Goal: Task Accomplishment & Management: Manage account settings

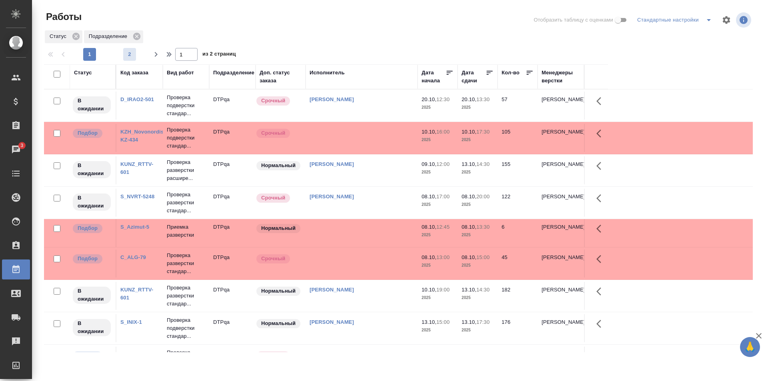
click at [130, 56] on span "2" at bounding box center [129, 54] width 13 height 8
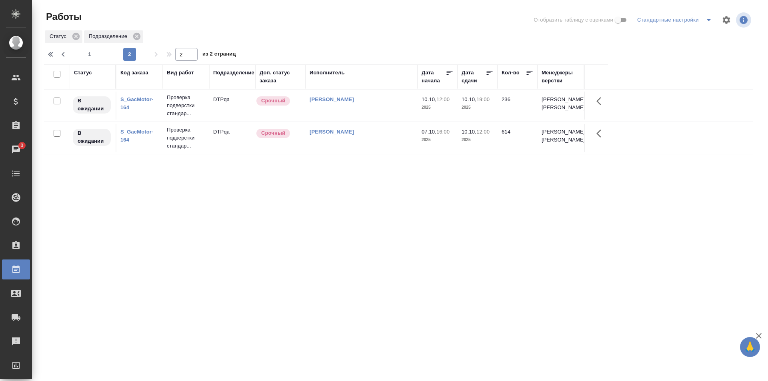
click at [382, 152] on td "Исмагилова Диана" at bounding box center [362, 138] width 112 height 28
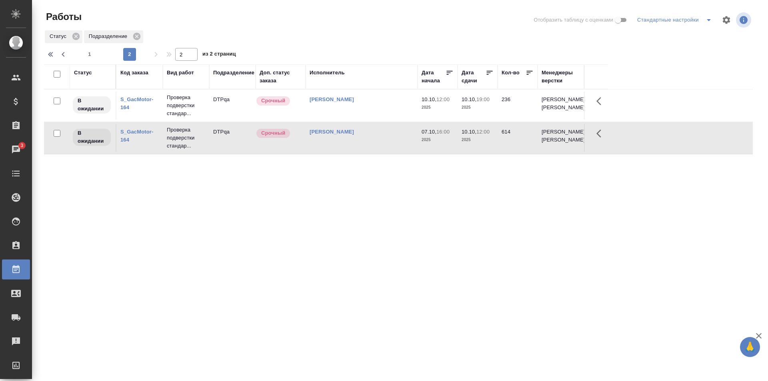
click at [382, 152] on td "Исмагилова Диана" at bounding box center [362, 138] width 112 height 28
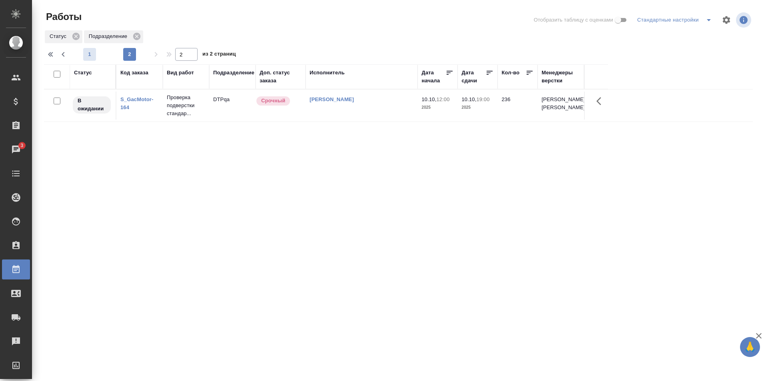
click at [89, 51] on span "1" at bounding box center [89, 54] width 13 height 8
type input "1"
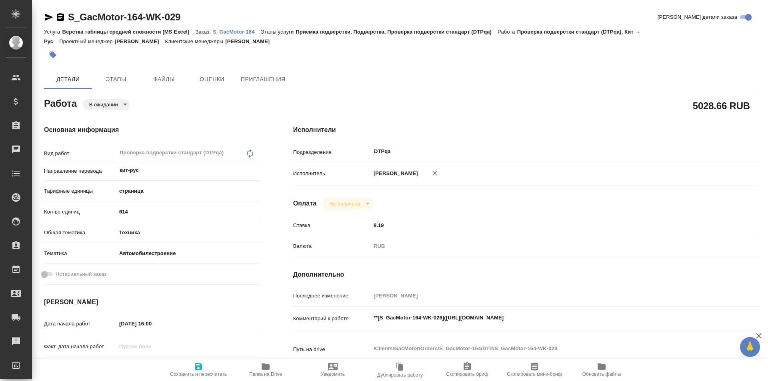
type textarea "x"
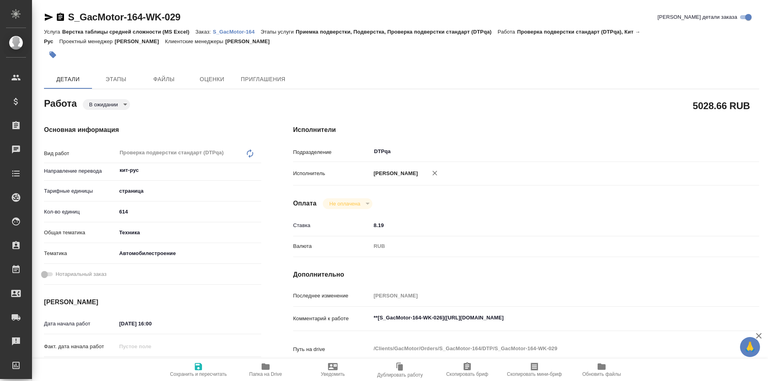
type textarea "x"
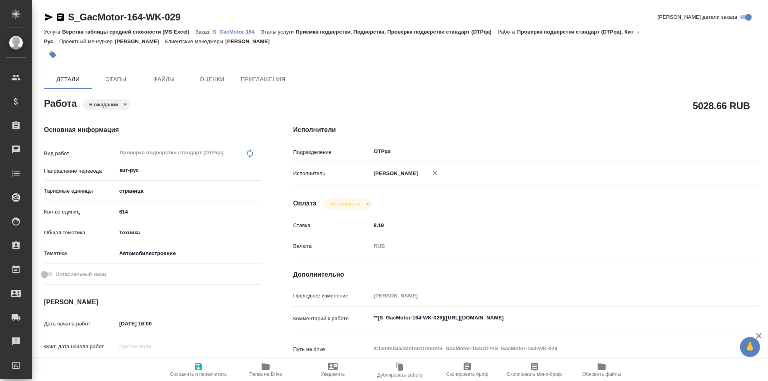
type textarea "x"
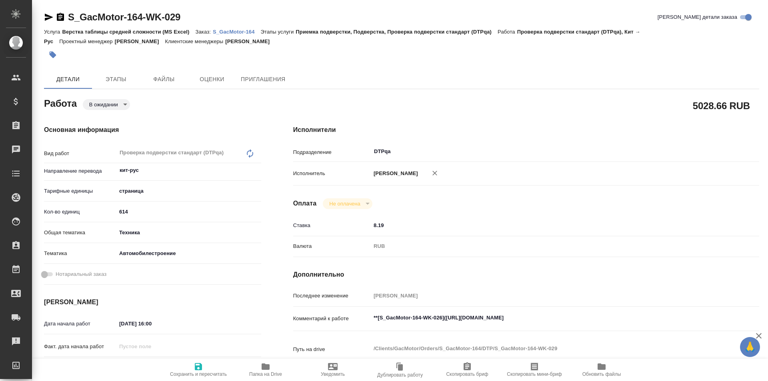
scroll to position [80, 0]
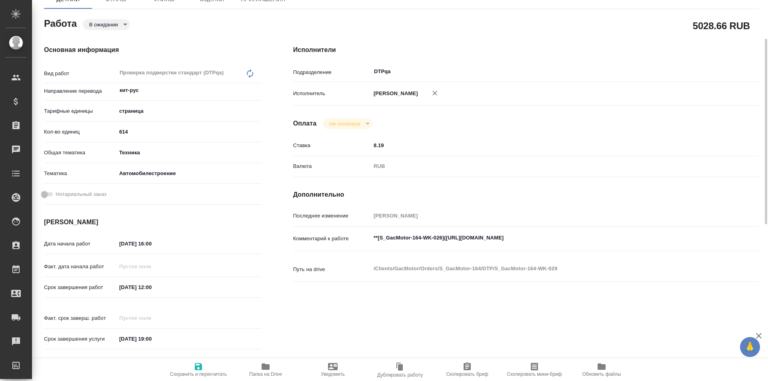
type textarea "x"
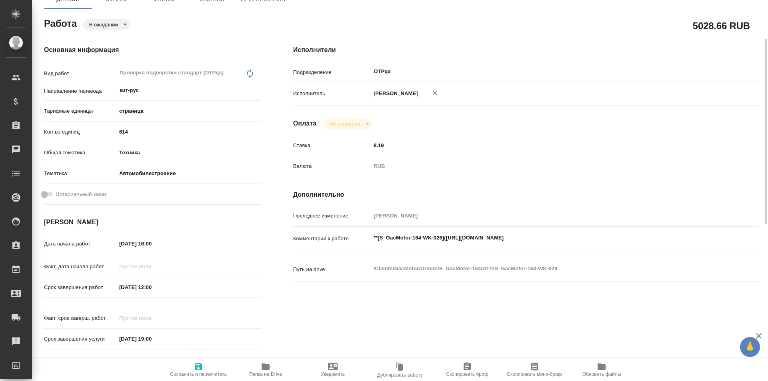
type textarea "x"
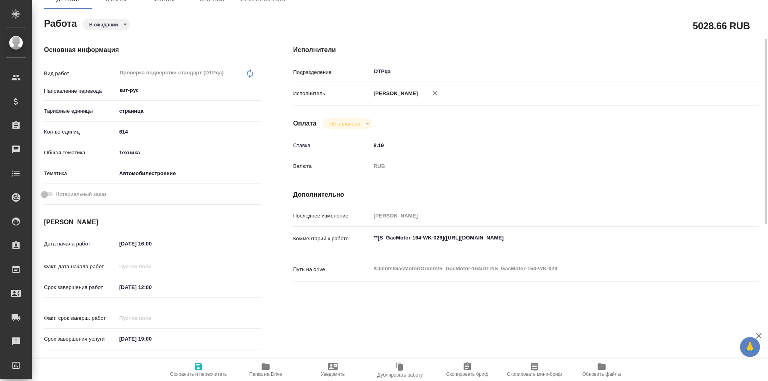
type textarea "x"
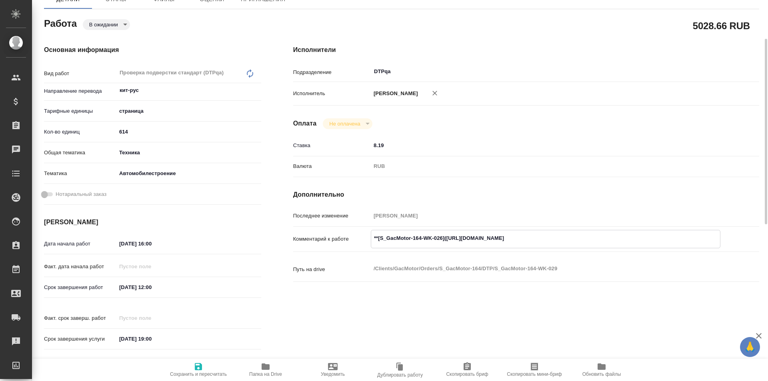
type textarea "x"
drag, startPoint x: 595, startPoint y: 236, endPoint x: 447, endPoint y: 238, distance: 148.0
click at [447, 238] on textarea "**[S_GacMotor-164-WK-026](https://tera.awatera.com/Work/68a88e809baf6552503115b…" at bounding box center [545, 239] width 349 height 14
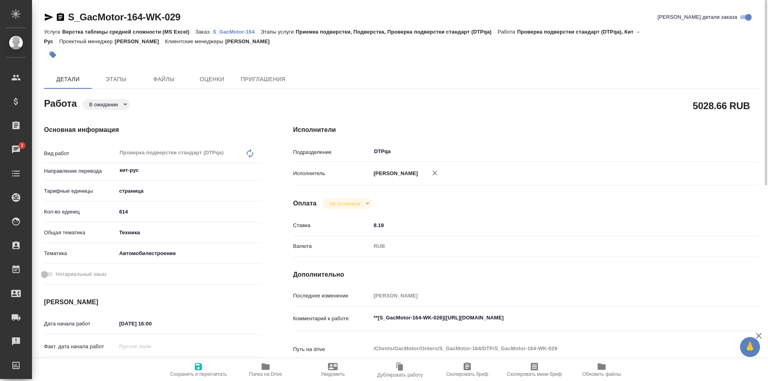
type textarea "x"
click at [114, 106] on body "🙏 .cls-1 fill:#fff; AWATERA Ismagilova Diana Клиенты Спецификации Заказы 3 Чаты…" at bounding box center [384, 190] width 768 height 381
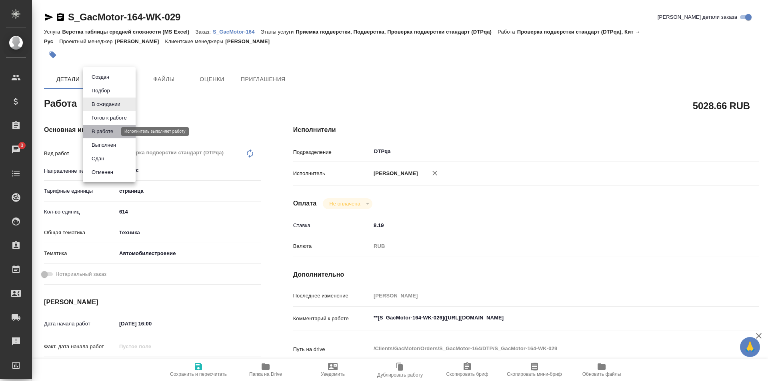
click at [114, 133] on button "В работе" at bounding box center [102, 131] width 26 height 9
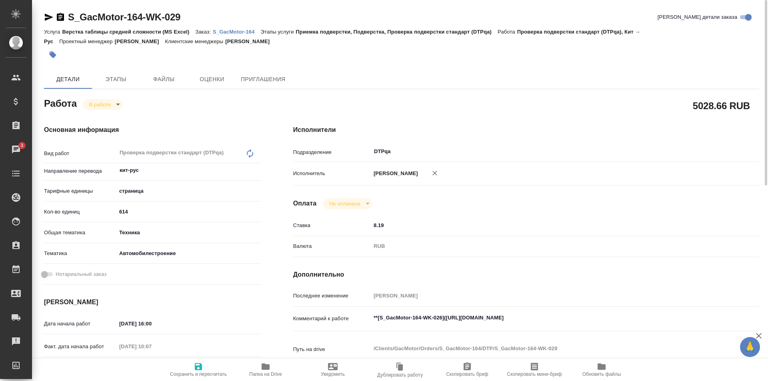
type textarea "x"
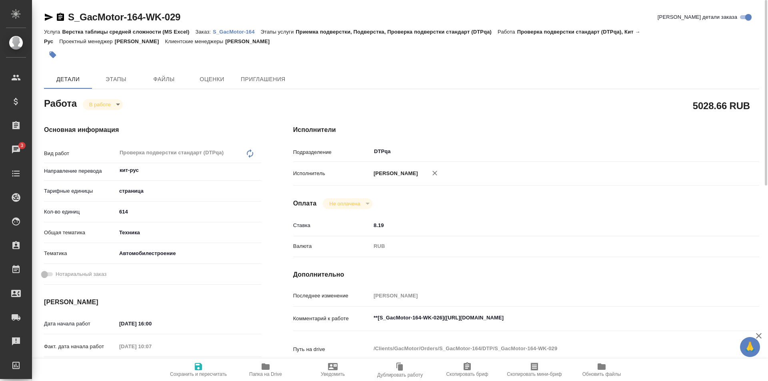
type textarea "x"
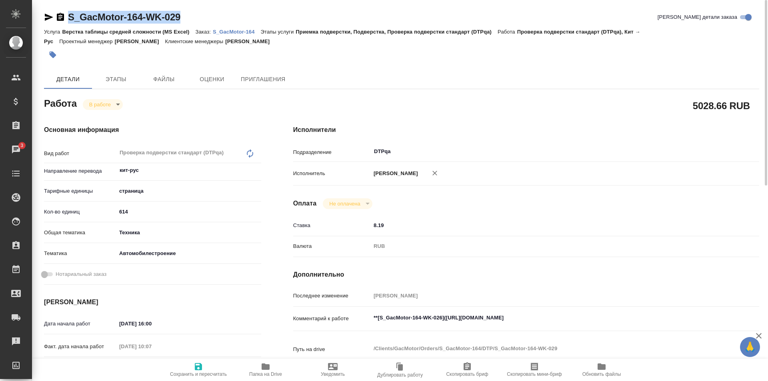
type textarea "x"
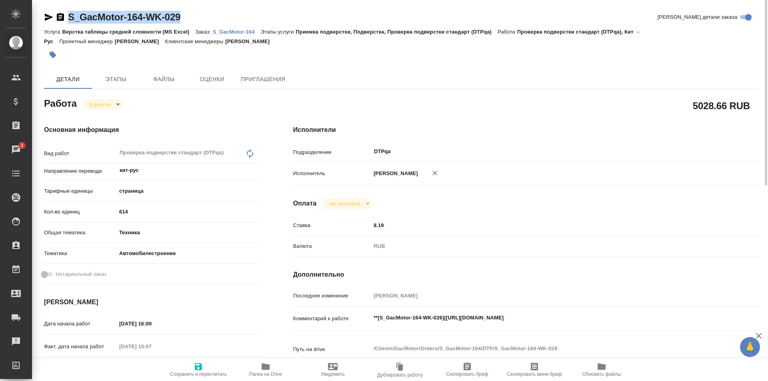
drag, startPoint x: 187, startPoint y: 16, endPoint x: 66, endPoint y: 22, distance: 121.7
click at [65, 22] on div "S_GacMotor-164-WK-029 Кратко детали заказа" at bounding box center [401, 17] width 715 height 13
copy link "S_GacMotor-164-WK-029"
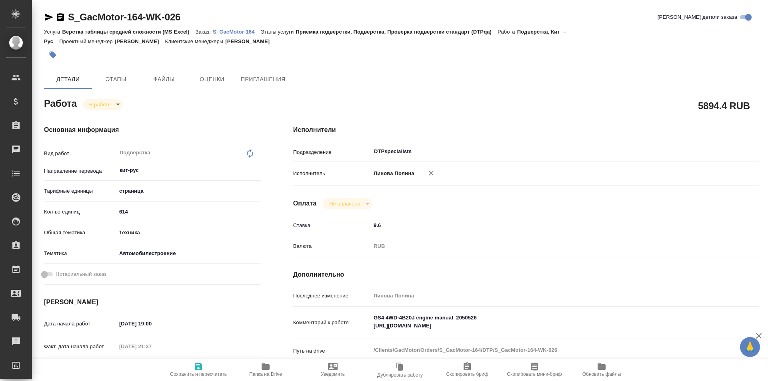
type textarea "x"
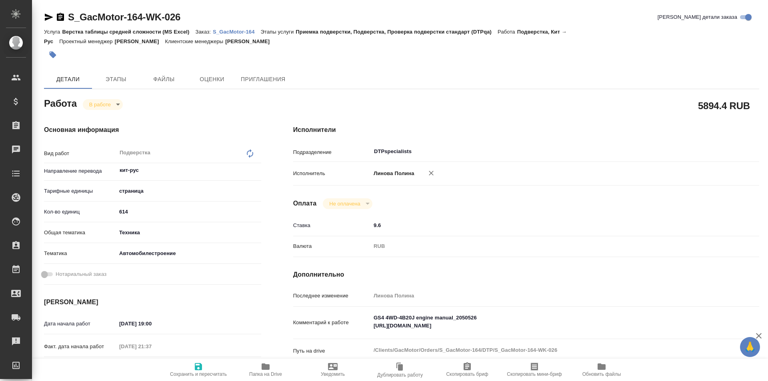
type textarea "x"
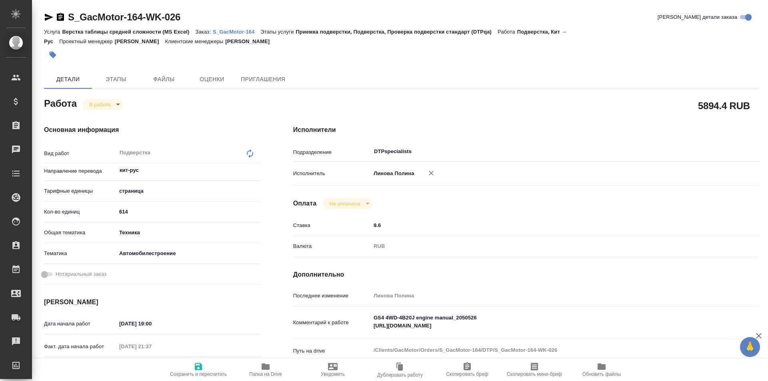
type textarea "x"
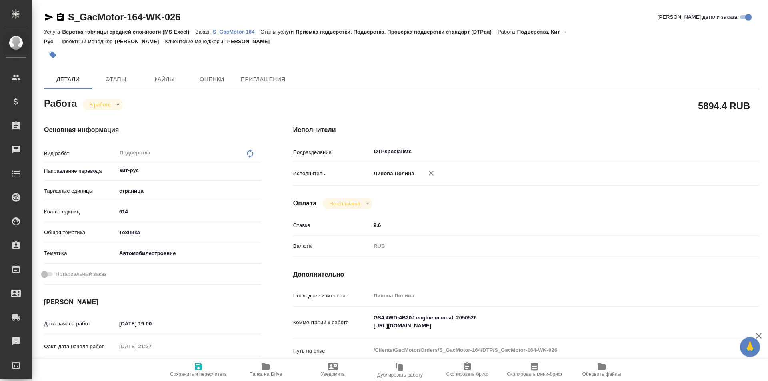
type textarea "x"
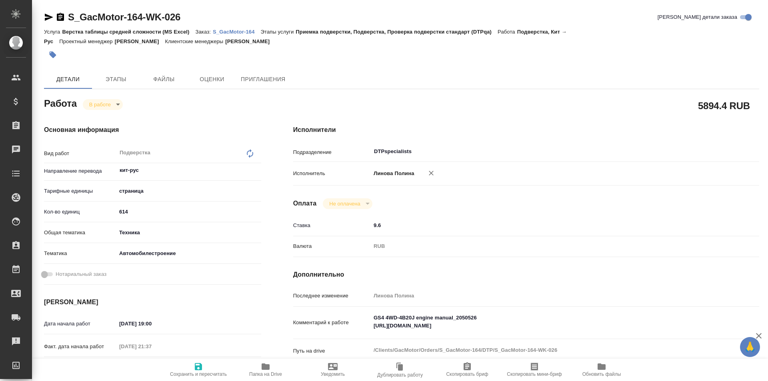
scroll to position [80, 0]
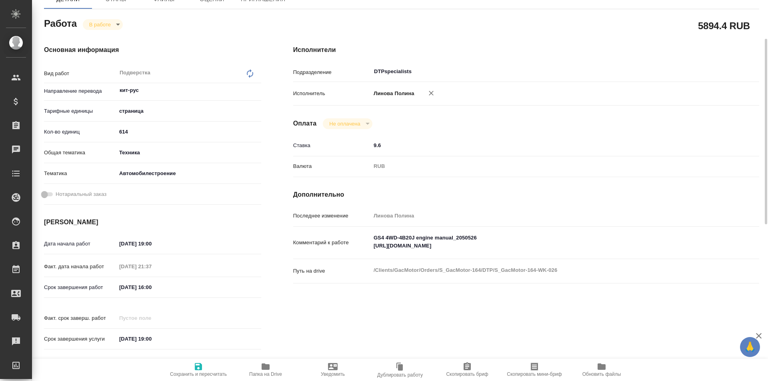
type textarea "x"
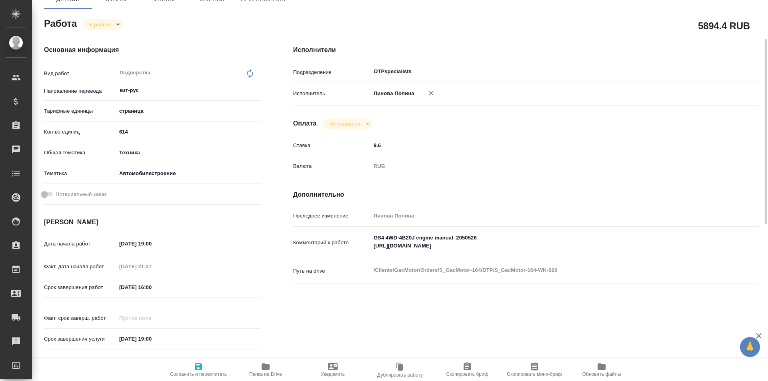
click at [263, 365] on icon "button" at bounding box center [266, 367] width 8 height 6
type textarea "x"
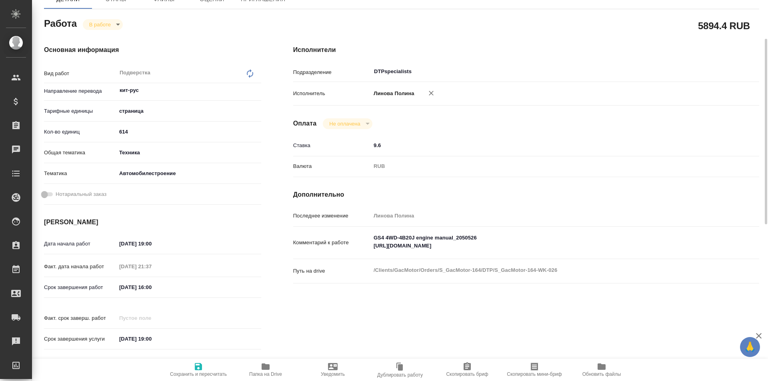
type textarea "x"
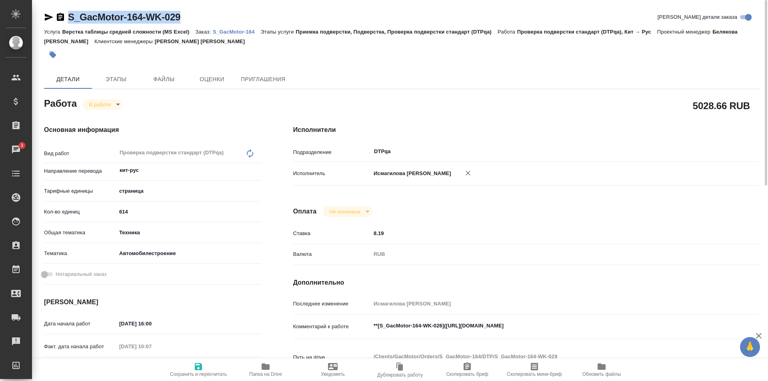
click at [241, 32] on p "S_GacMotor-164" at bounding box center [237, 32] width 48 height 6
click at [266, 363] on icon "button" at bounding box center [266, 367] width 10 height 10
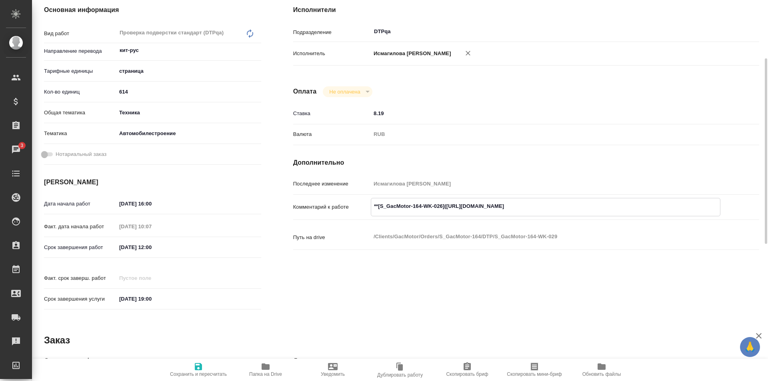
click at [612, 200] on textarea "**[S_GacMotor-164-WK-026](https://tera.awatera.com/Work/68a88e809baf6552503115b…" at bounding box center [545, 207] width 349 height 14
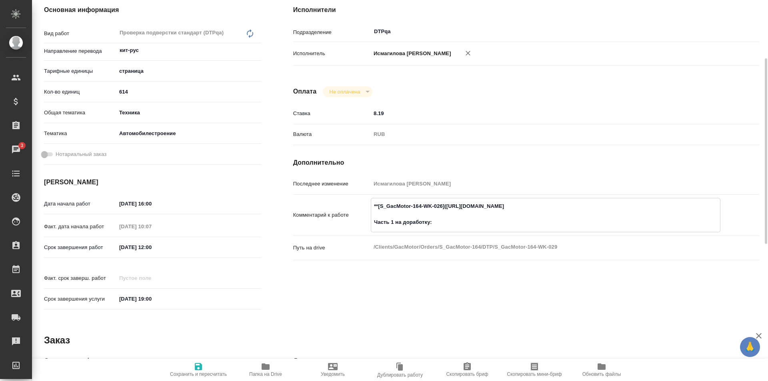
paste textarea "https://drive.awatera.com/f/10629201"
type textarea "**[S_GacMotor-164-WK-026](https://tera.awatera.com/Work/68a88e809baf6552503115b…"
click at [198, 368] on icon "button" at bounding box center [199, 367] width 10 height 10
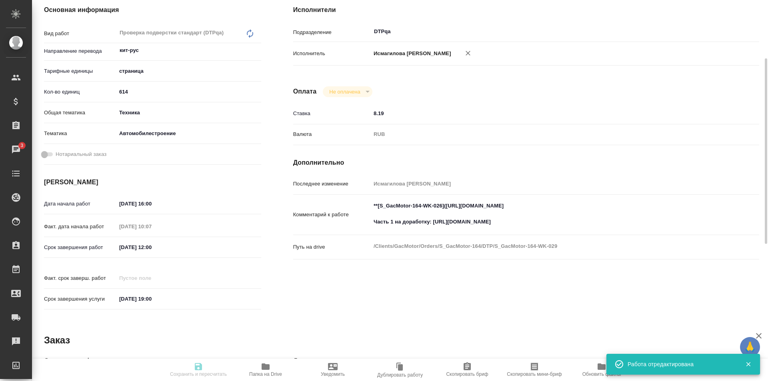
type input "inProgress"
type input "кит-рус"
type input "5a8b1489cc6b4906c91bfdb2"
type input "614"
type input "tech"
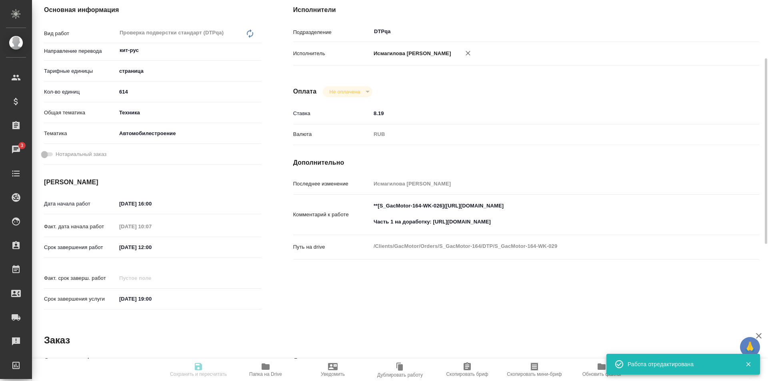
type input "5f647204b73bc97568ca66a7"
type input "07.10.2025 16:00"
type input "08.10.2025 10:07"
type input "10.10.2025 12:00"
type input "[DATE] 19:00"
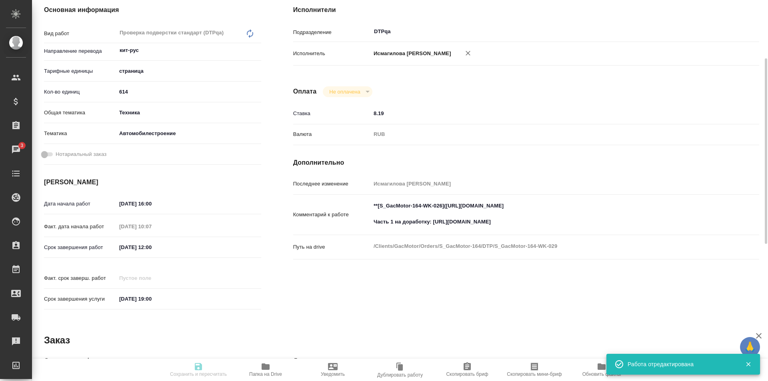
type input "DTPqa"
type input "notPayed"
type input "8.19"
type input "RUB"
type input "Исмагилова Диана"
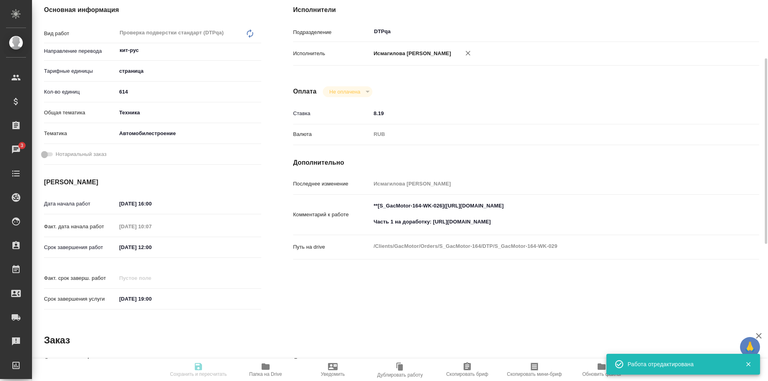
type input "S_GacMotor-164"
type input "Верстка таблицы средней сложности (MS Excel)"
type input "Приемка подверстки, Подверстка, Проверка подверстки стандарт (DTPqa)"
type input "[PERSON_NAME]"
type input "[PERSON_NAME], [PERSON_NAME]"
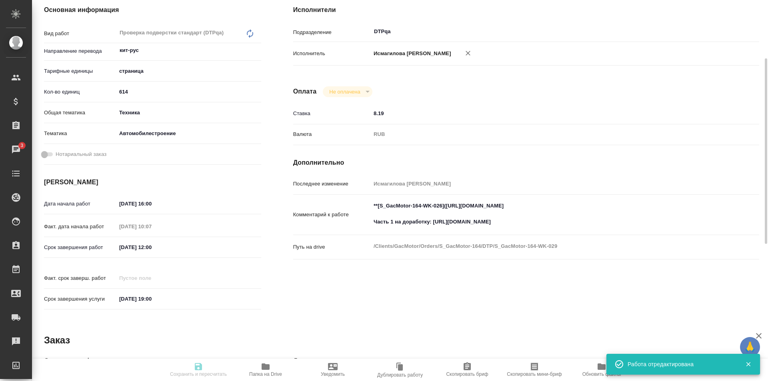
type input "/Clients/GacMotor/Orders/S_GacMotor-164"
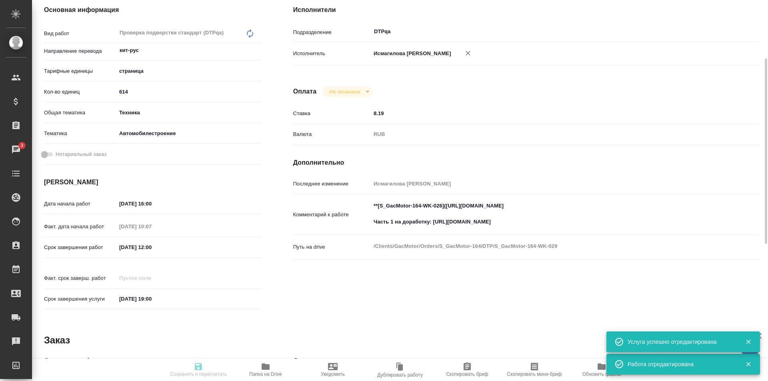
scroll to position [0, 0]
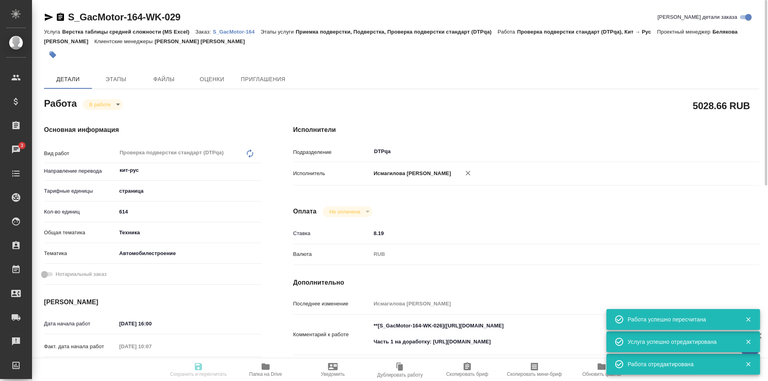
type input "inProgress"
type input "кит-рус"
type input "5a8b1489cc6b4906c91bfdb2"
type input "614"
type input "tech"
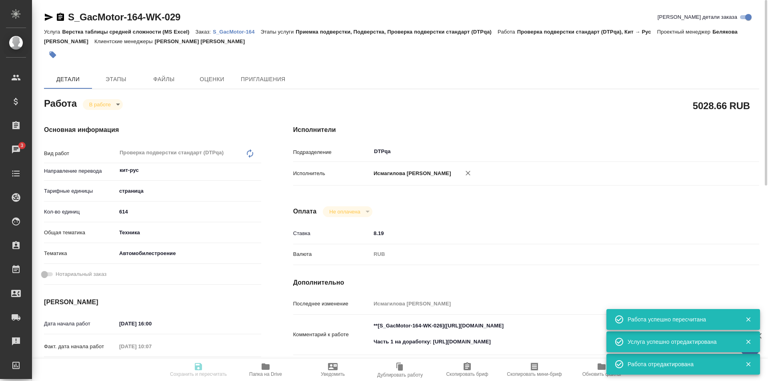
type input "5f647204b73bc97568ca66a7"
type input "07.10.2025 16:00"
type input "08.10.2025 10:07"
type input "10.10.2025 12:00"
type input "[DATE] 19:00"
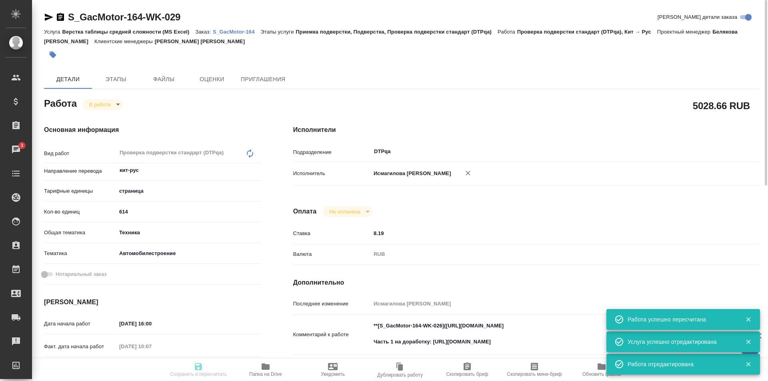
type input "DTPqa"
type input "notPayed"
type input "8.19"
type input "RUB"
type input "Исмагилова Диана"
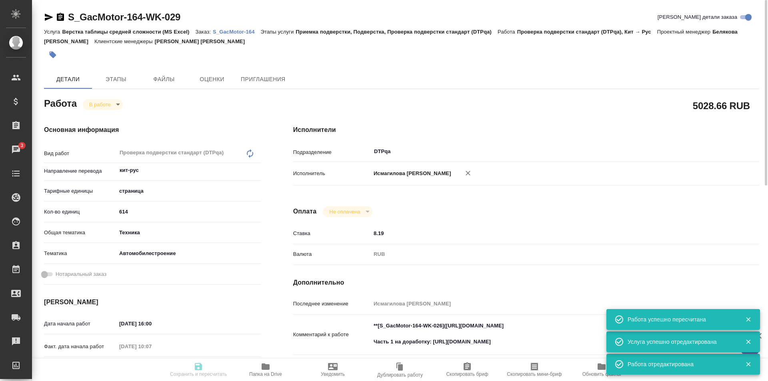
type input "S_GacMotor-164"
type input "Верстка таблицы средней сложности (MS Excel)"
type input "Приемка подверстки, Подверстка, Проверка подверстки стандарт (DTPqa)"
type input "[PERSON_NAME]"
type input "[PERSON_NAME], [PERSON_NAME]"
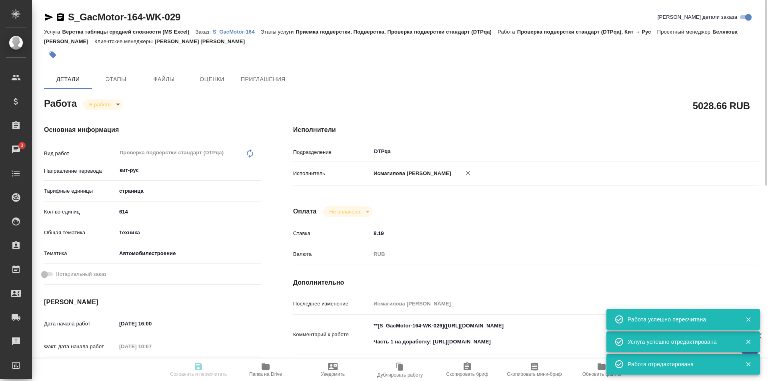
type input "/Clients/GacMotor/Orders/S_GacMotor-164"
click at [106, 104] on body "🙏 .cls-1 fill:#fff; AWATERA Ismagilova Diana Клиенты Спецификации Заказы 3 Чаты…" at bounding box center [384, 190] width 768 height 381
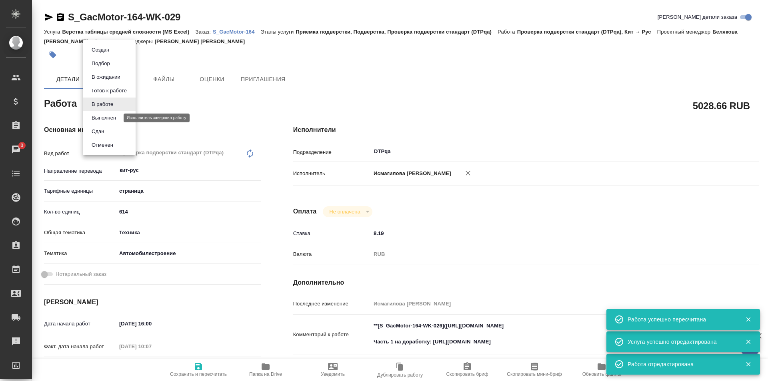
click at [103, 116] on button "Выполнен" at bounding box center [103, 118] width 29 height 9
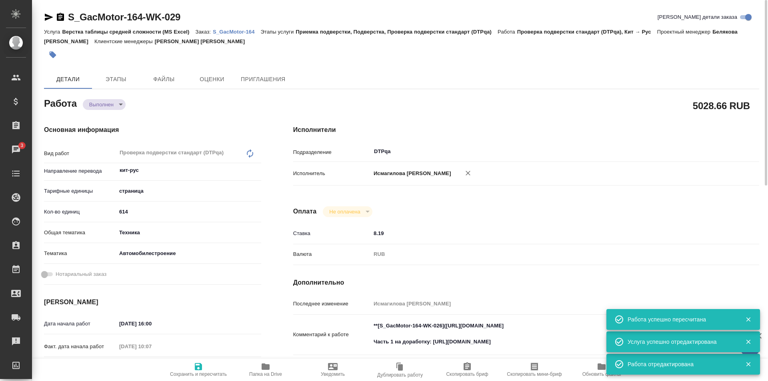
type textarea "x"
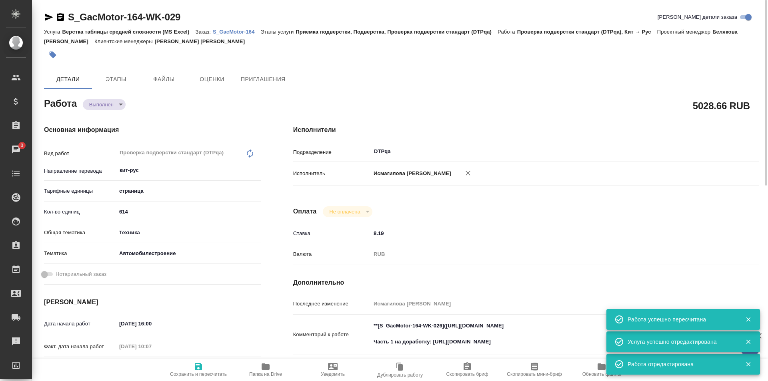
type textarea "x"
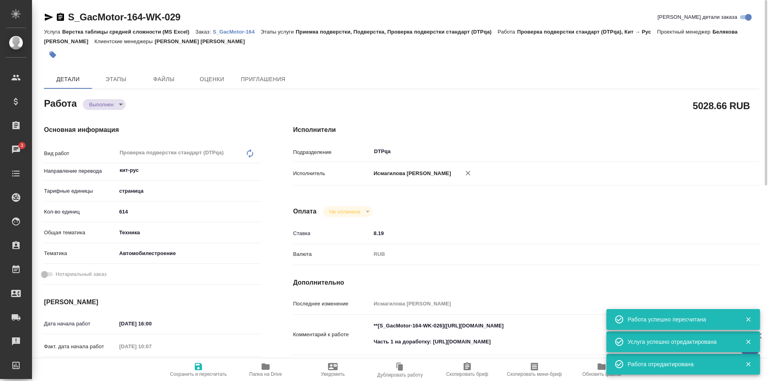
type textarea "x"
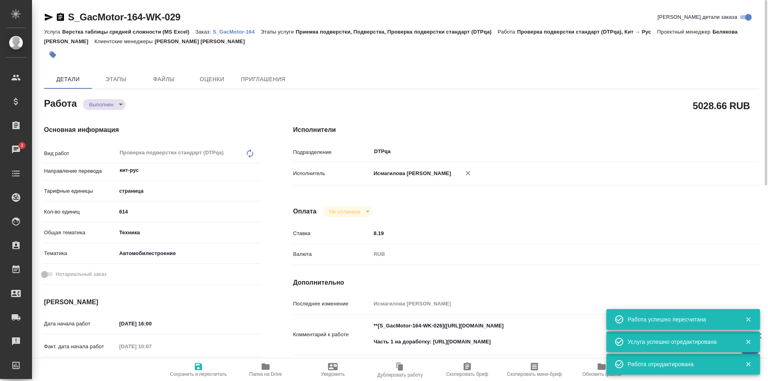
type textarea "x"
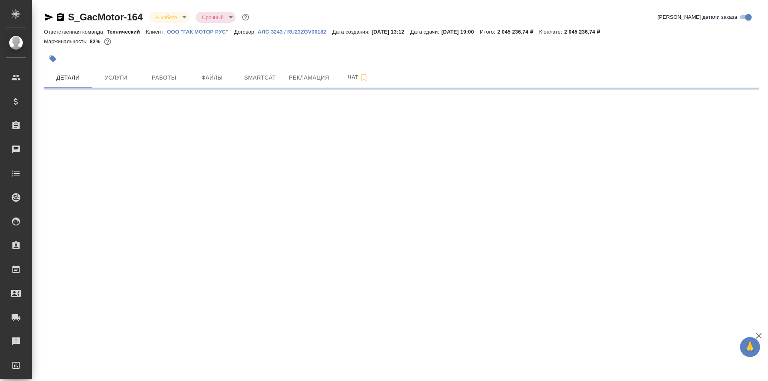
select select "RU"
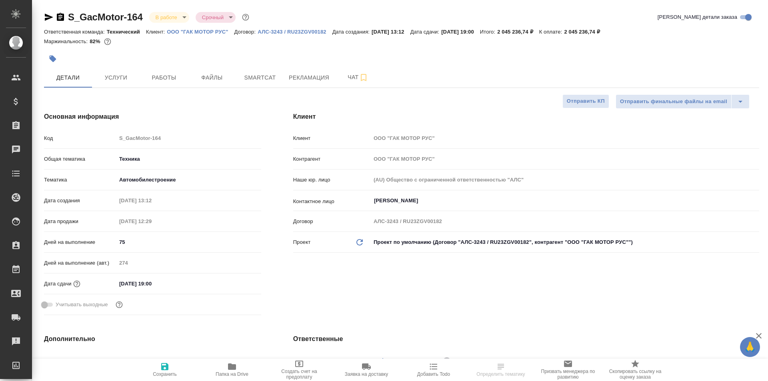
type textarea "x"
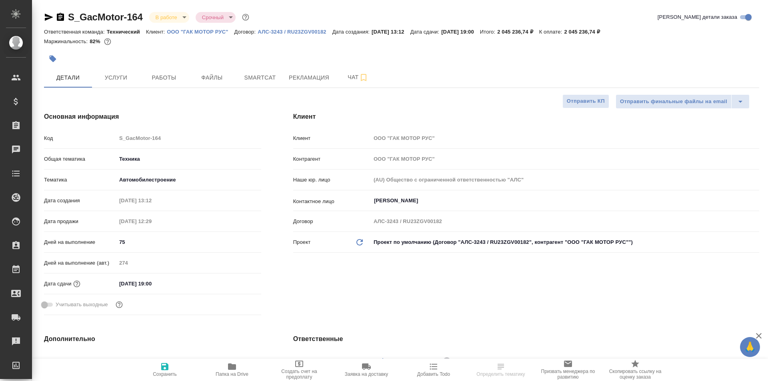
type textarea "x"
type input "[PERSON_NAME]"
click at [308, 77] on span "Рекламация" at bounding box center [309, 78] width 40 height 10
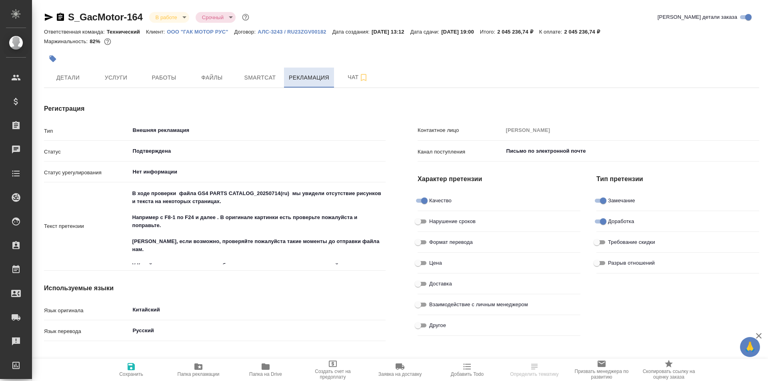
type textarea "x"
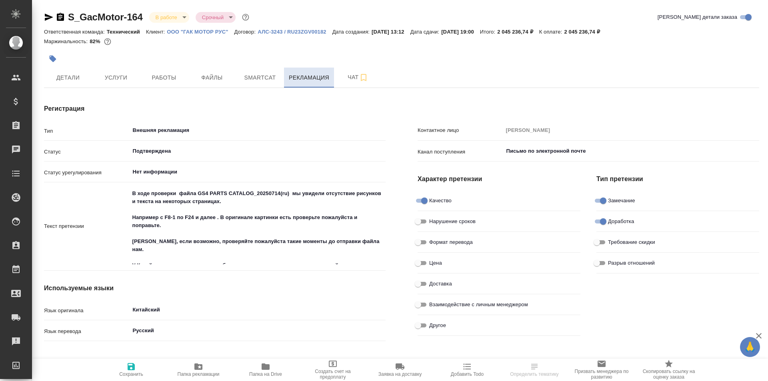
type textarea "x"
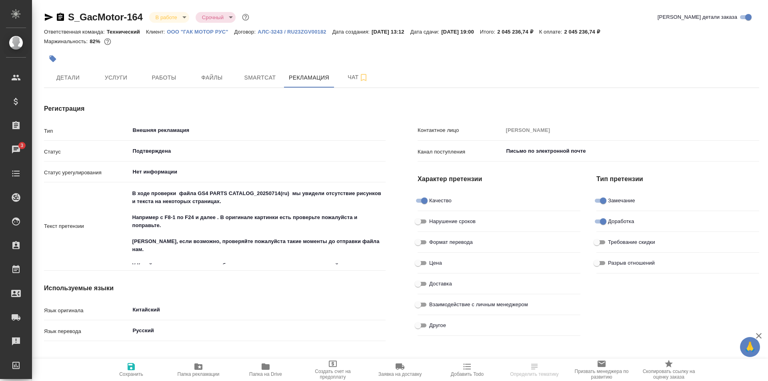
type textarea "x"
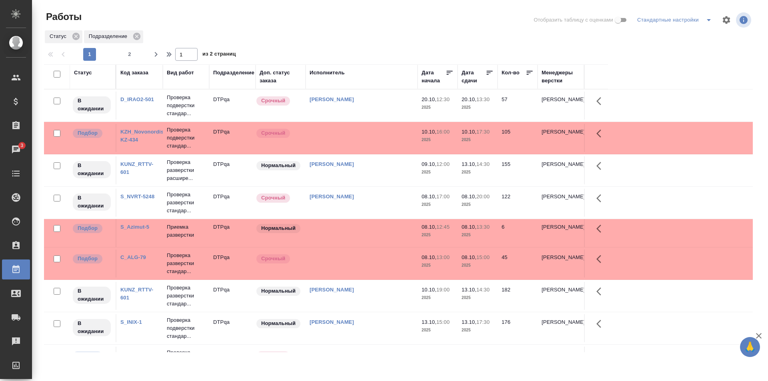
click at [366, 264] on td at bounding box center [362, 264] width 112 height 28
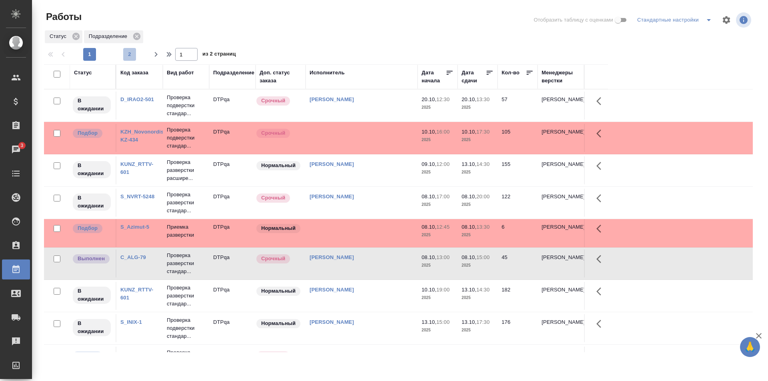
click at [129, 54] on span "2" at bounding box center [129, 54] width 13 height 8
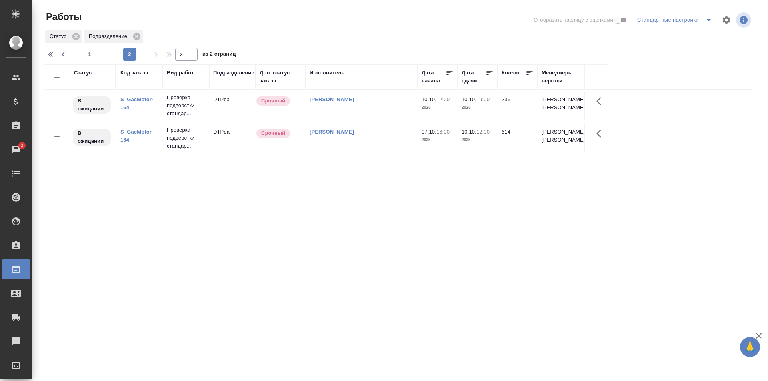
click at [364, 149] on td "Исмагилова Диана" at bounding box center [362, 138] width 112 height 28
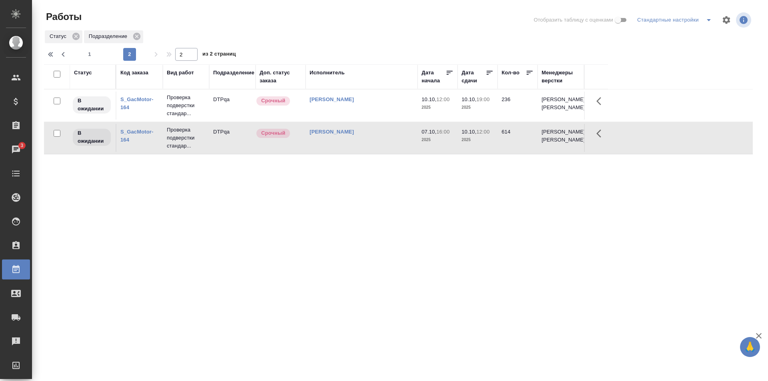
click at [364, 149] on td "Исмагилова Диана" at bounding box center [362, 138] width 112 height 28
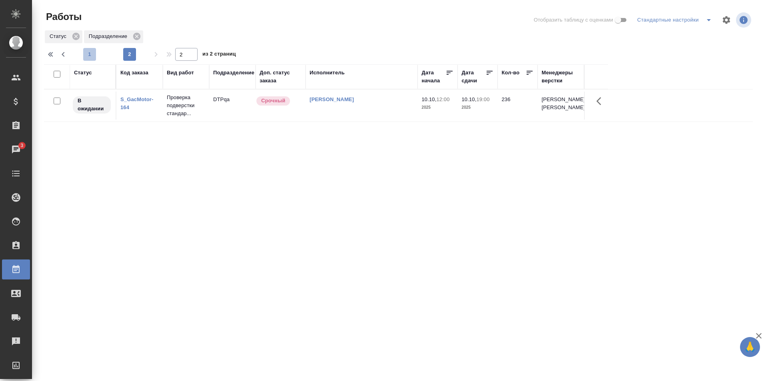
click at [90, 54] on span "1" at bounding box center [89, 54] width 13 height 8
type input "1"
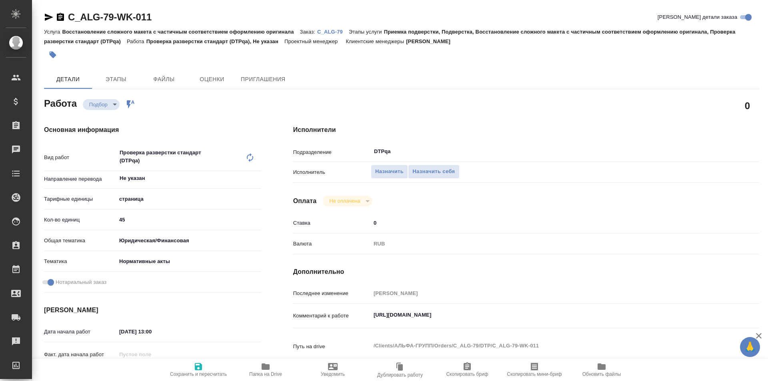
type textarea "x"
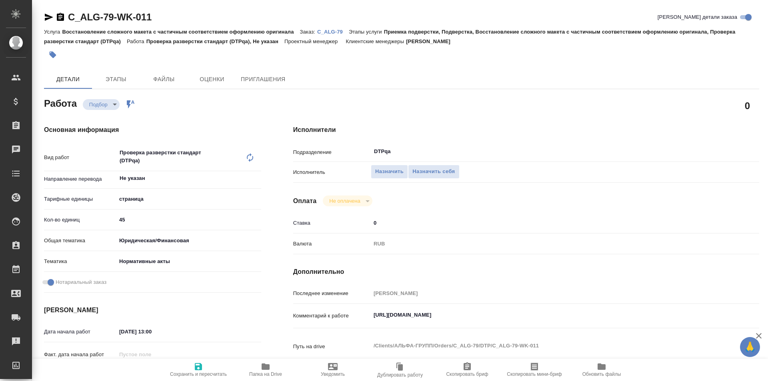
type textarea "x"
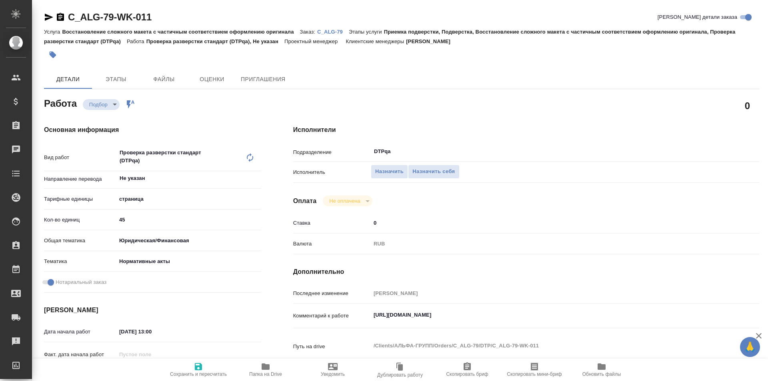
type textarea "x"
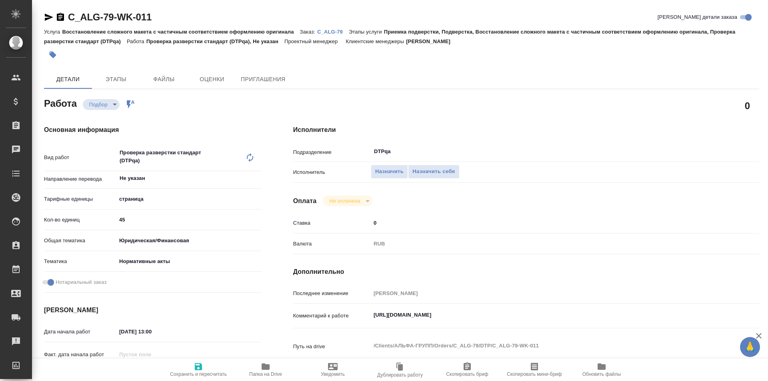
type textarea "x"
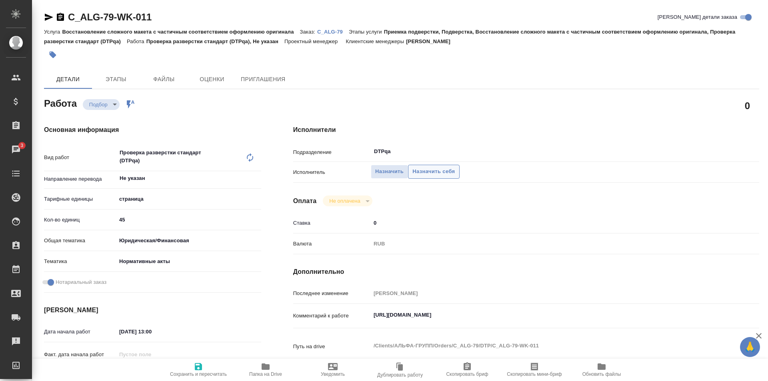
click at [435, 170] on span "Назначить себя" at bounding box center [433, 171] width 42 height 9
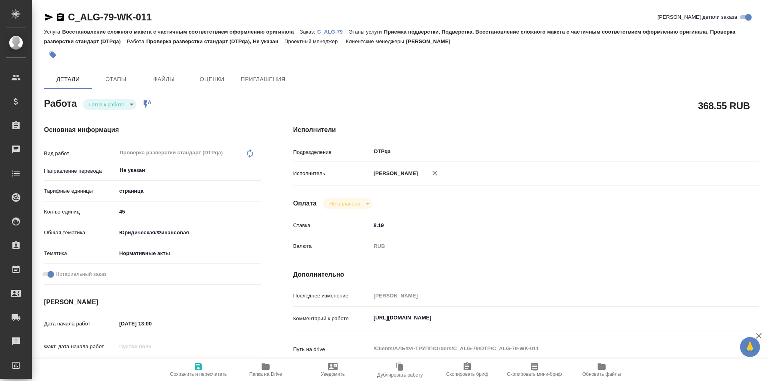
type textarea "x"
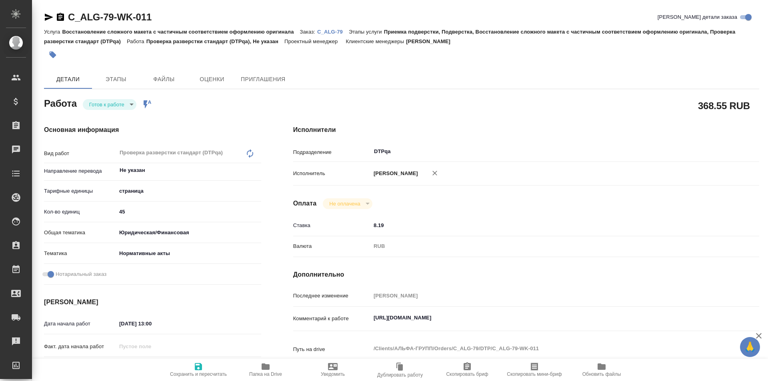
type textarea "x"
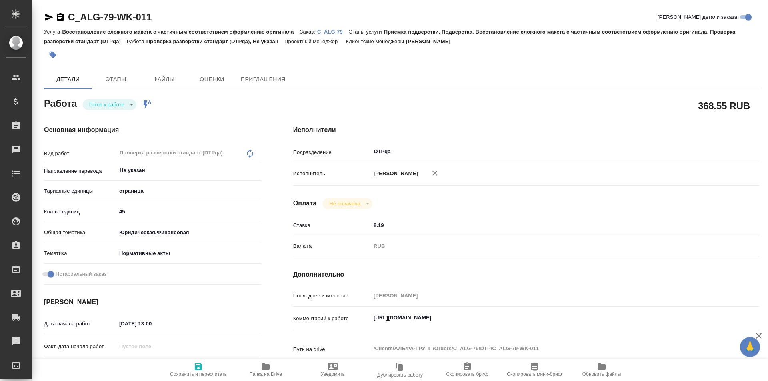
type textarea "x"
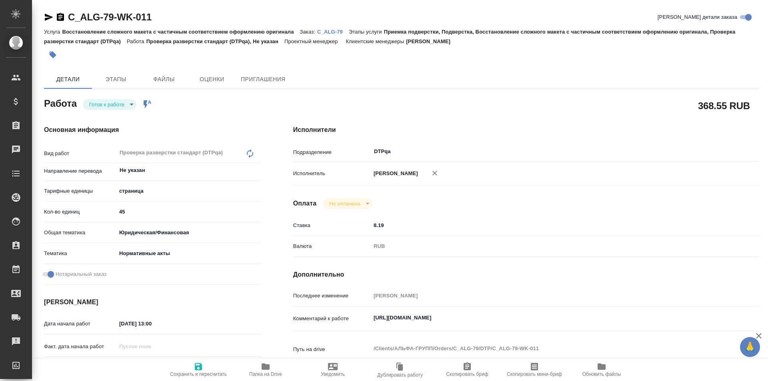
type textarea "x"
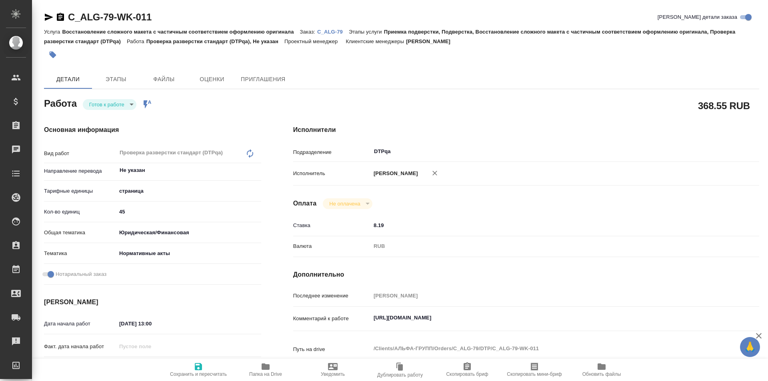
type textarea "x"
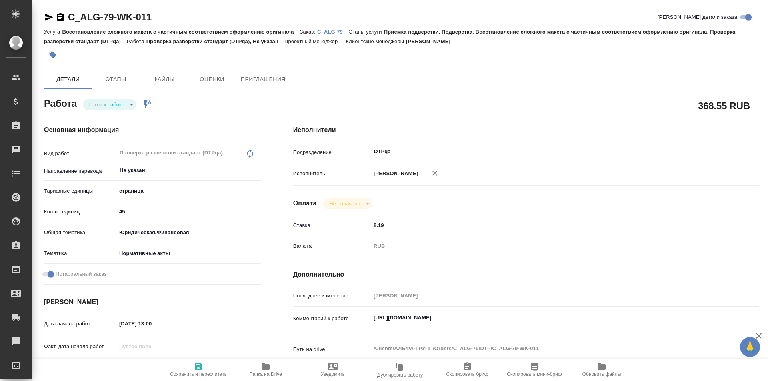
type textarea "x"
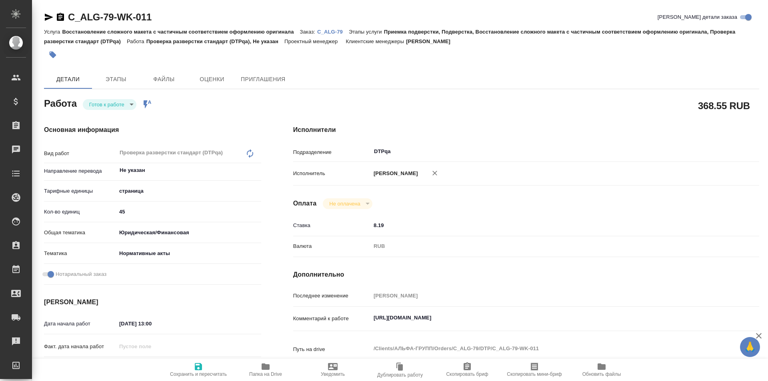
click at [194, 367] on icon "button" at bounding box center [199, 367] width 10 height 10
type textarea "x"
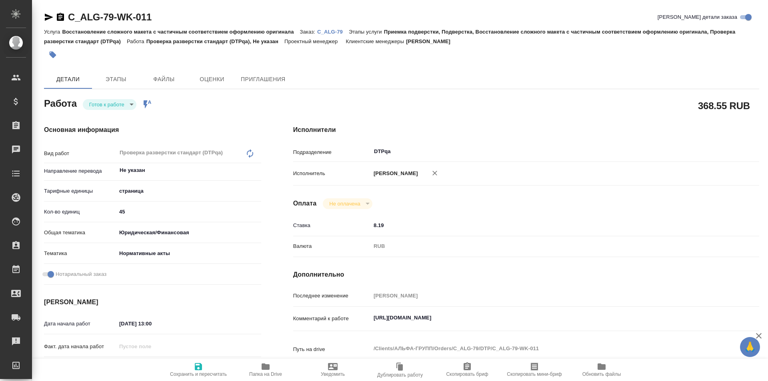
type textarea "x"
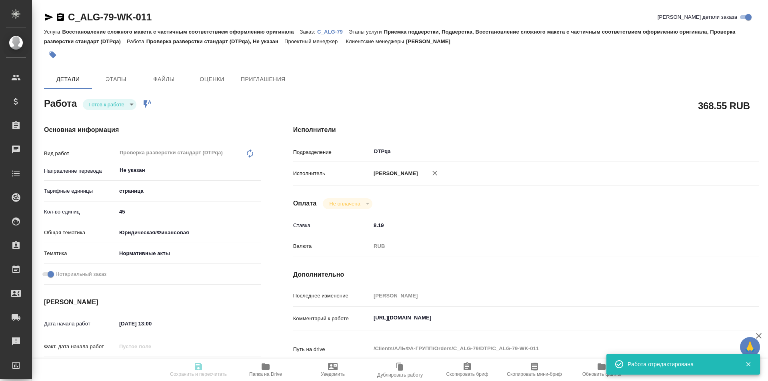
type textarea "x"
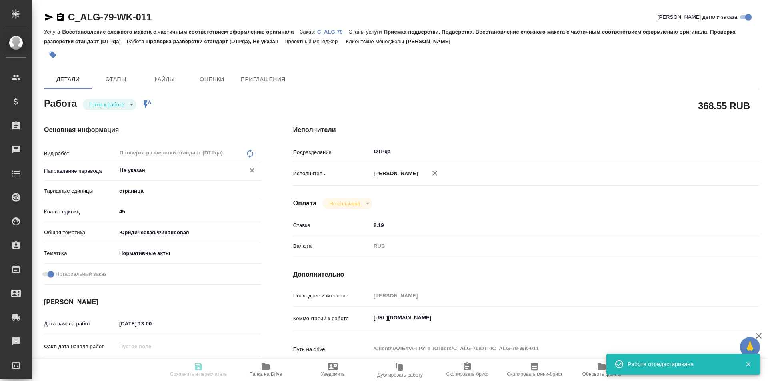
type input "readyForWork"
type textarea "Проверка разверстки стандарт (DTPqa)"
type textarea "x"
type input "Не указан"
type input "5a8b1489cc6b4906c91bfdb2"
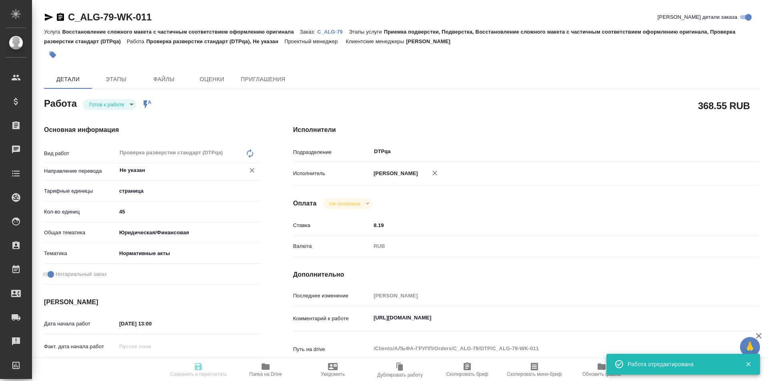
type input "45"
type input "yr-fn"
type input "5f647205b73bc97568ca66b7"
checkbox input "true"
type input "08.10.2025 13:00"
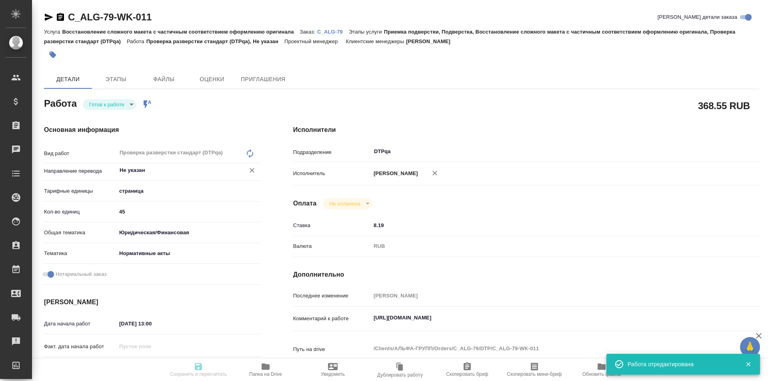
type input "08.10.2025 15:00"
type input "10.10.2025 12:01"
type input "DTPqa"
type input "notPayed"
type input "8.19"
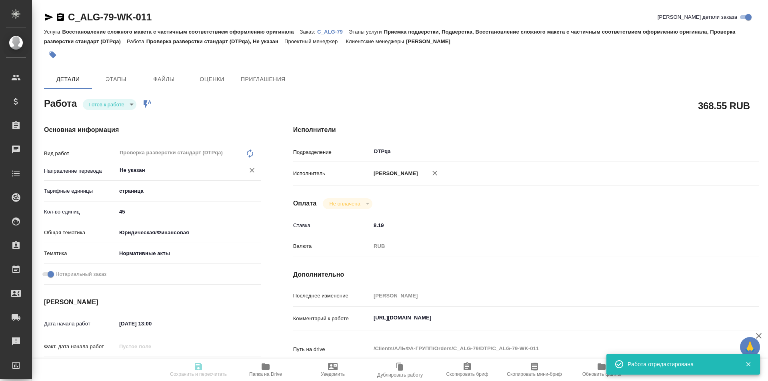
type input "RUB"
type input "[PERSON_NAME]"
type textarea "https://tera.awatera.com/Work/68e4e09210c7a8bb7c5271ec/"
type textarea "x"
type textarea "/Clients/АЛЬФА-ГРУПП/Orders/C_ALG-79/DTP/C_ALG-79-WK-011"
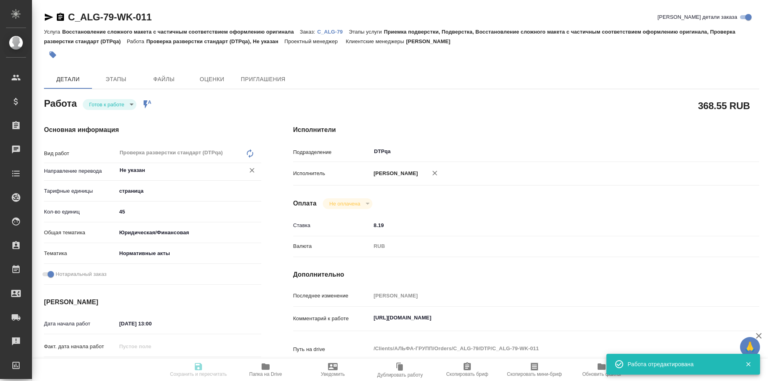
type textarea "x"
type input "C_ALG-79"
type input "Восстановление сложного макета с частичным соответствием оформлению оригинала"
type input "Приемка подверстки, Подверстка, Восстановление сложного макета с частичным соот…"
type input "Зайцева Светлана"
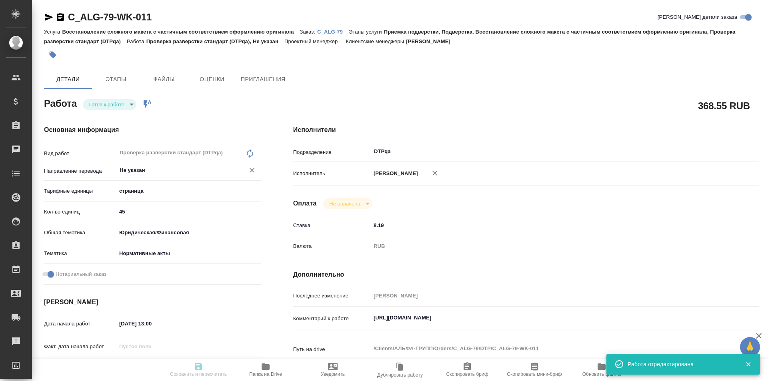
type input "Оксютович Ирина"
type input "/Clients/АЛЬФА-ГРУПП/Orders/C_ALG-79"
type textarea "x"
type textarea "Перевод 15 доков на русский 0.0"
type textarea "x"
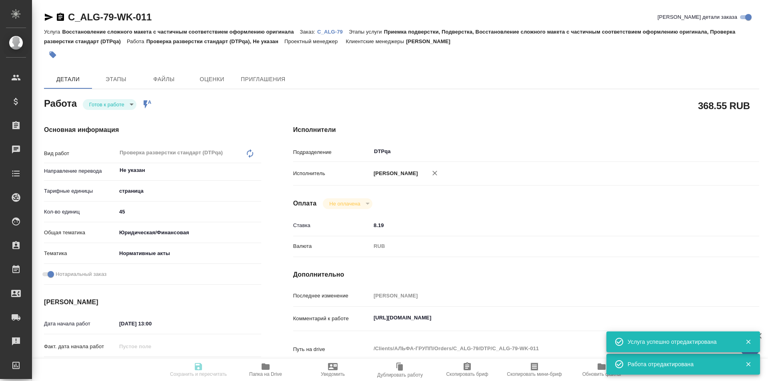
type textarea "x"
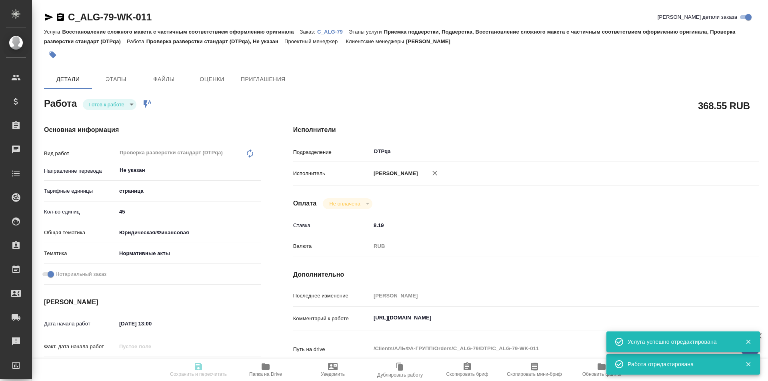
type textarea "x"
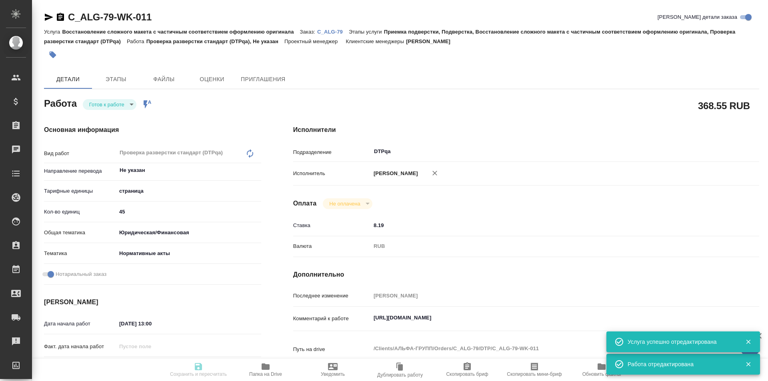
type textarea "x"
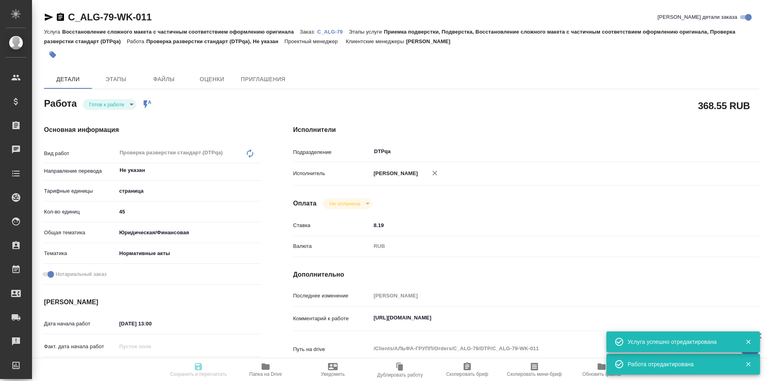
type textarea "x"
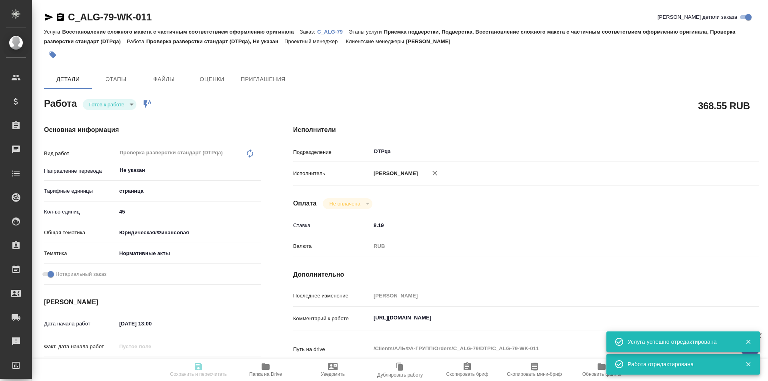
type textarea "x"
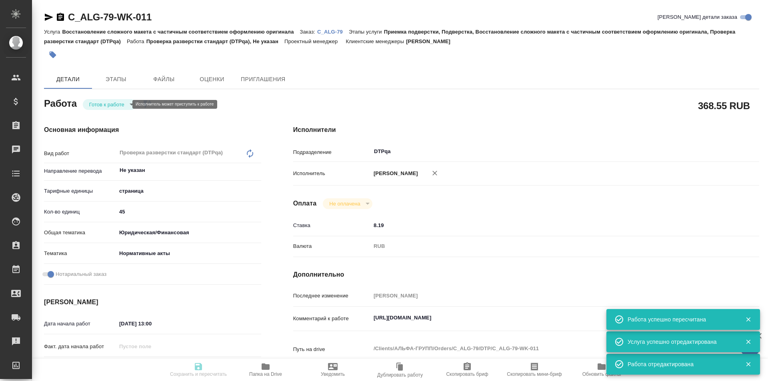
type input "readyForWork"
type textarea "Проверка разверстки стандарт (DTPqa)"
type textarea "x"
type input "Не указан"
type input "5a8b1489cc6b4906c91bfdb2"
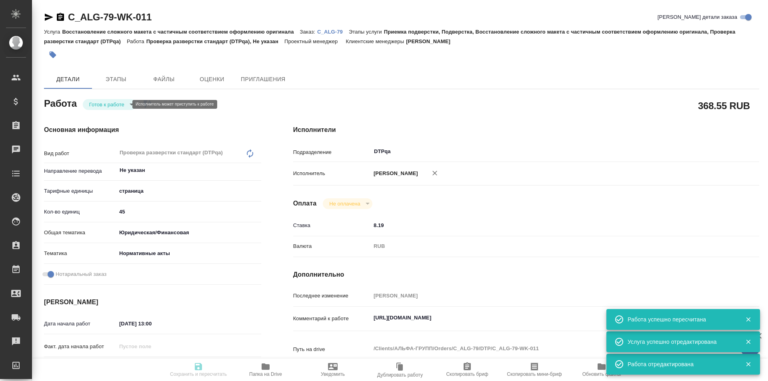
type input "45"
type input "yr-fn"
type input "5f647205b73bc97568ca66b7"
checkbox input "true"
type input "08.10.2025 13:00"
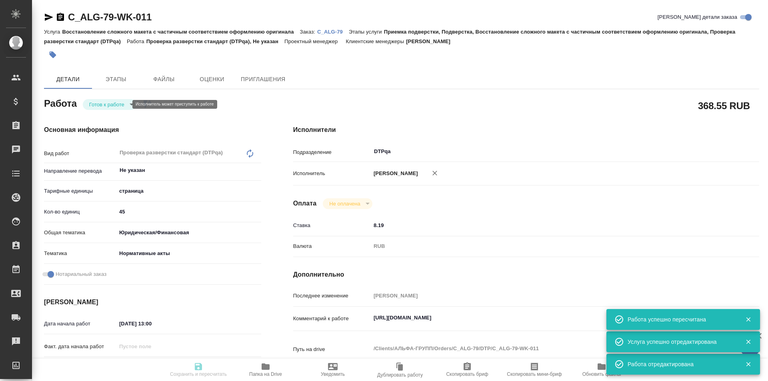
type input "08.10.2025 15:00"
type input "10.10.2025 12:01"
type input "DTPqa"
type input "notPayed"
type input "8.19"
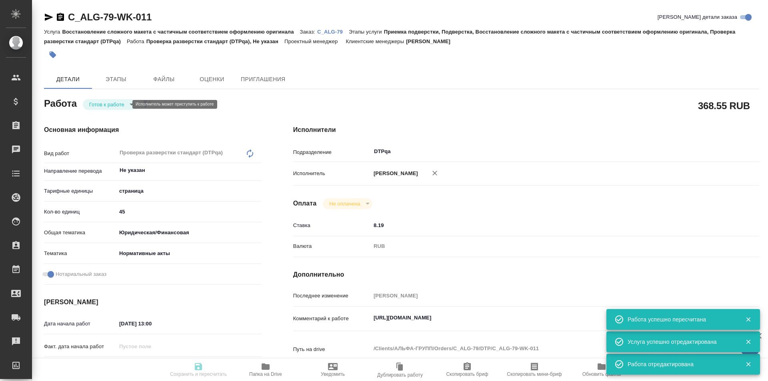
type input "RUB"
type input "Исмагилова [PERSON_NAME]"
type textarea "https://tera.awatera.com/Work/68e4e09210c7a8bb7c5271ec/"
type textarea "x"
type textarea "/Clients/АЛЬФА-ГРУПП/Orders/C_ALG-79/DTP/C_ALG-79-WK-011"
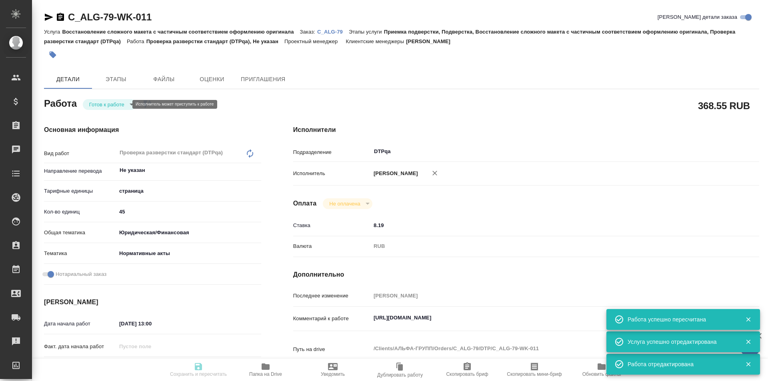
type textarea "x"
type input "C_ALG-79"
type input "Восстановление сложного макета с частичным соответствием оформлению оригинала"
type input "Приемка подверстки, Подверстка, Восстановление сложного макета с частичным соот…"
type input "Зайцева Светлана"
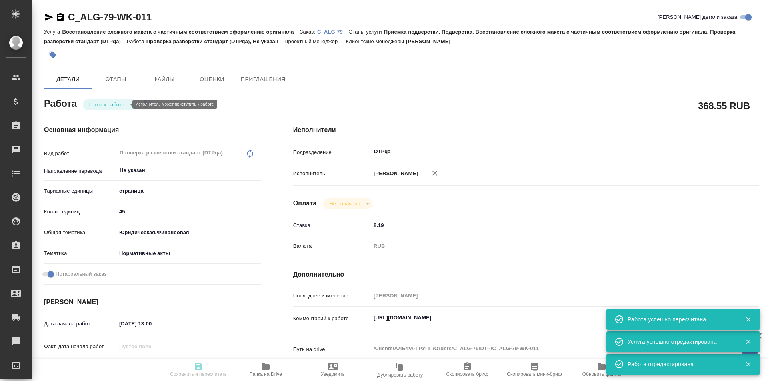
type input "Оксютович Ирина"
type input "/Clients/АЛЬФА-ГРУПП/Orders/C_ALG-79"
type textarea "x"
type textarea "Перевод 15 доков на русский 0.0"
type textarea "x"
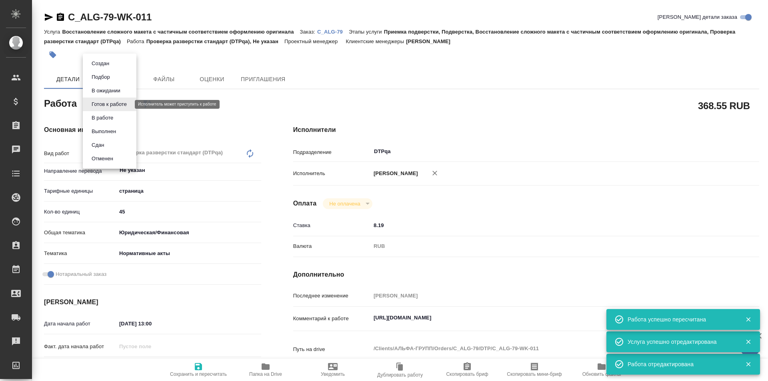
type textarea "x"
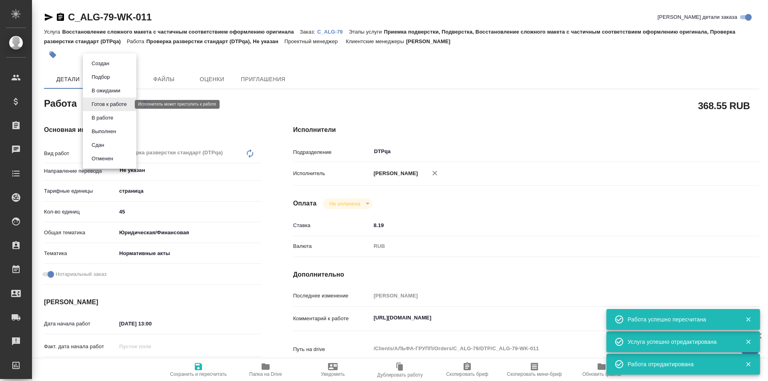
type textarea "x"
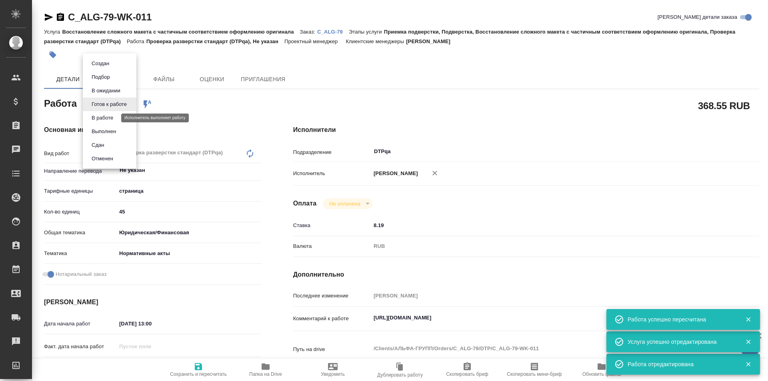
click at [114, 117] on button "В работе" at bounding box center [102, 118] width 26 height 9
type textarea "x"
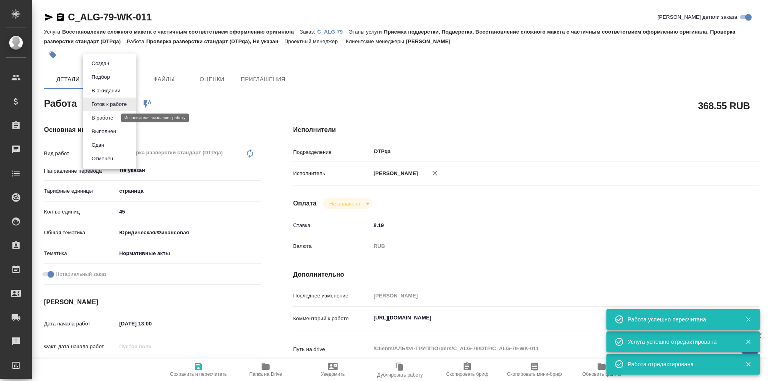
type textarea "x"
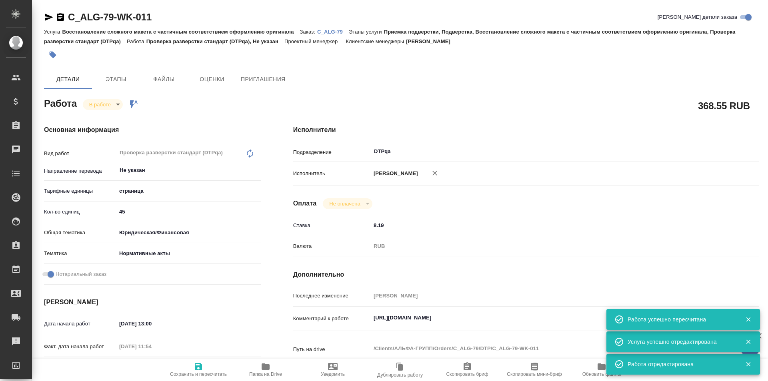
type textarea "x"
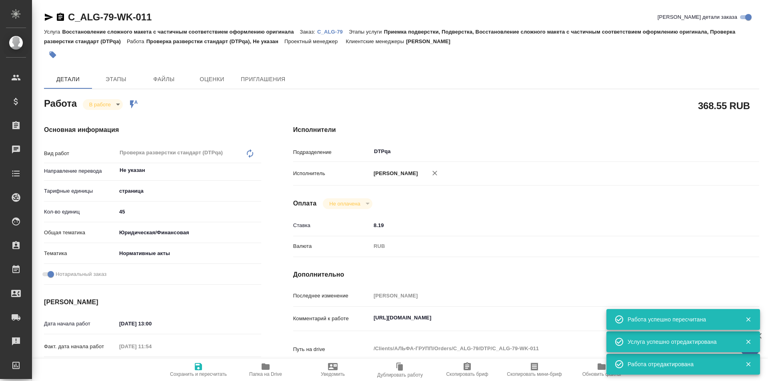
type textarea "x"
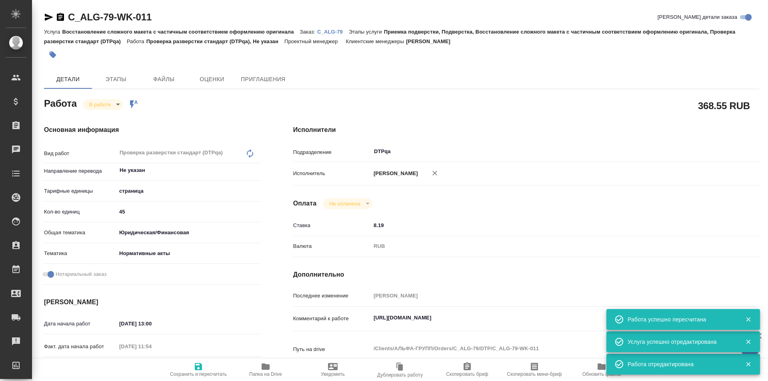
type textarea "x"
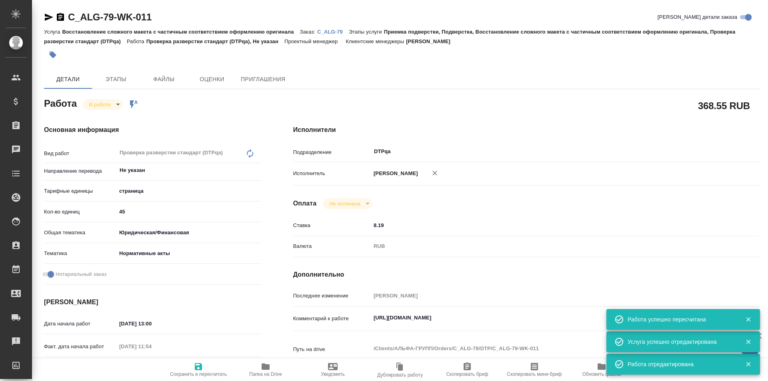
type textarea "x"
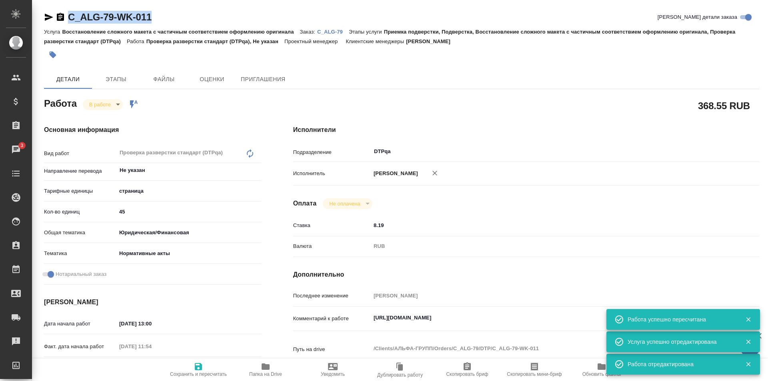
drag, startPoint x: 163, startPoint y: 14, endPoint x: 60, endPoint y: 22, distance: 103.5
click at [60, 22] on div "C_ALG-79-WK-011 Кратко детали заказа" at bounding box center [401, 17] width 715 height 13
type textarea "x"
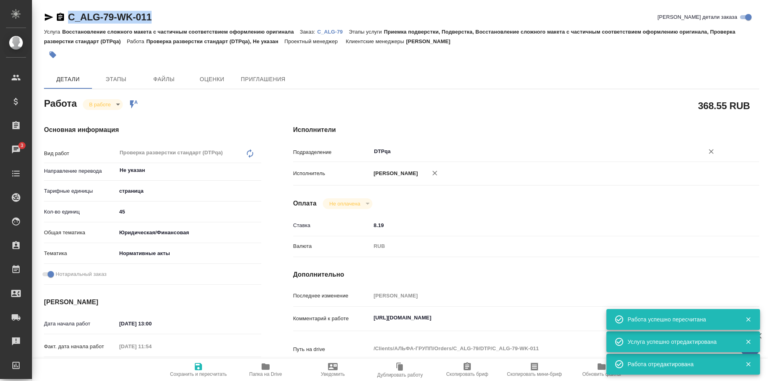
type textarea "x"
copy link "C_ALG-79-WK-011"
type textarea "x"
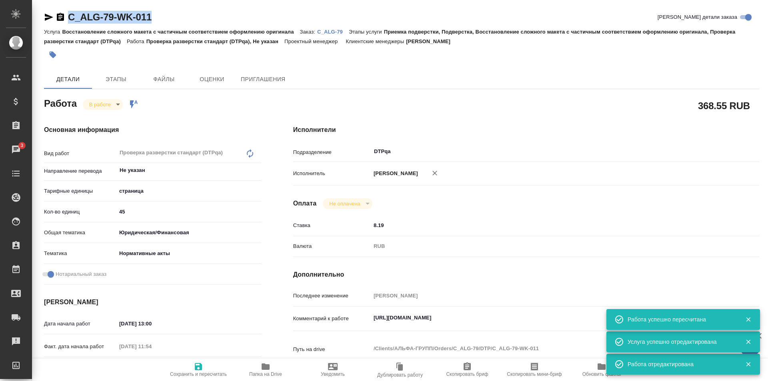
type textarea "x"
drag, startPoint x: 542, startPoint y: 316, endPoint x: 340, endPoint y: 321, distance: 202.4
click at [340, 321] on div "Комментарий к работе https://tera.awatera.com/Work/68e4e09210c7a8bb7c5271ec/ x" at bounding box center [526, 319] width 466 height 18
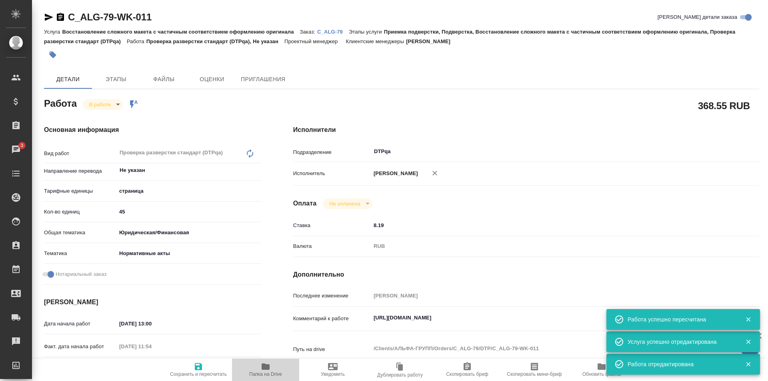
click at [264, 370] on icon "button" at bounding box center [266, 367] width 8 height 6
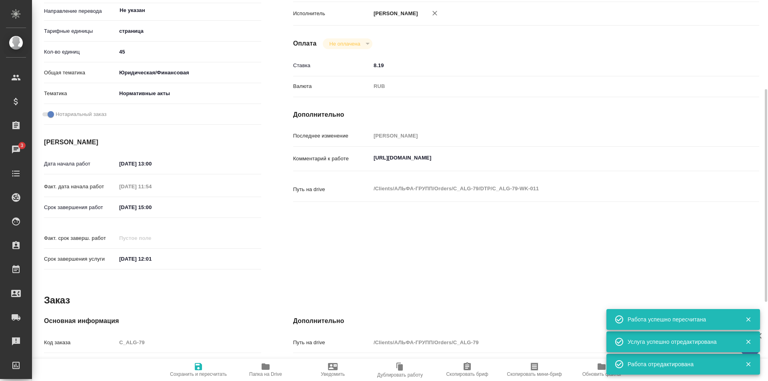
type textarea "x"
click at [538, 156] on textarea "https://tera.awatera.com/Work/68e4e09210c7a8bb7c5271ec/" at bounding box center [545, 159] width 349 height 14
type textarea "x"
type textarea "https://tera.awatera.com/Work/68e4e09210c7a8bb7c5271ec/"
type textarea "x"
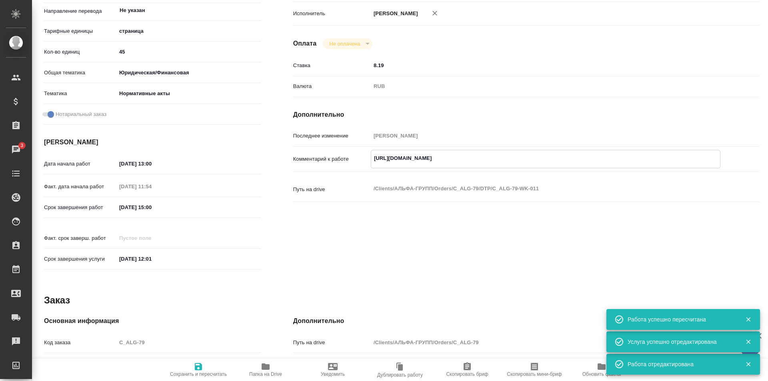
type textarea "x"
type textarea "https://tera.awatera.com/Work/68e4e09210c7a8bb7c5271ec/"
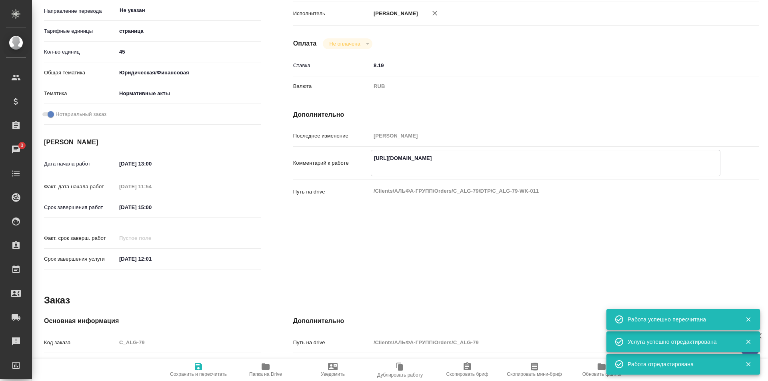
type textarea "x"
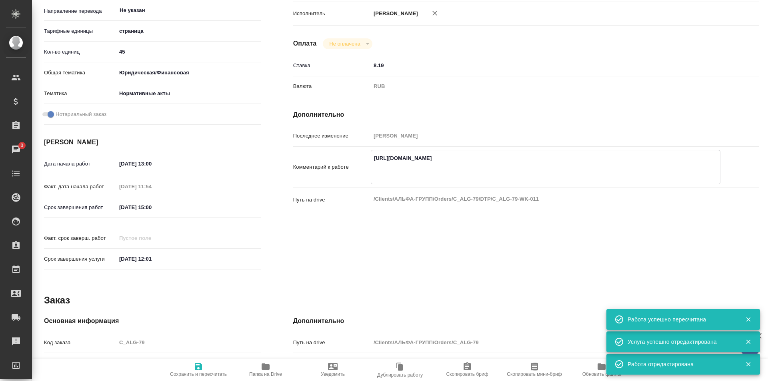
type textarea "https://tera.awatera.com/Work/68e4e09210c7a8bb7c5271ec/ Y"
type textarea "x"
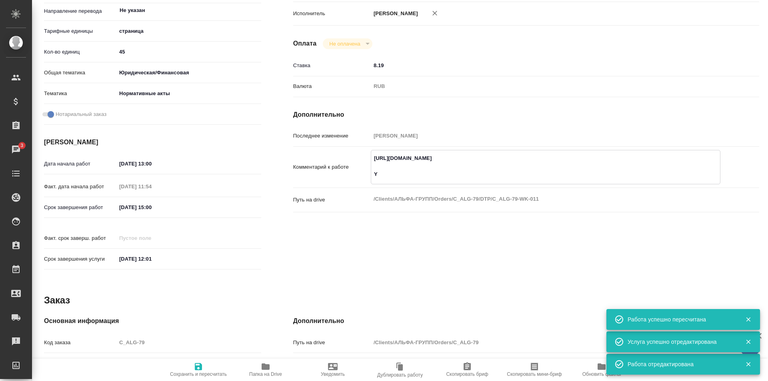
type textarea "x"
type textarea "https://tera.awatera.com/Work/68e4e09210c7a8bb7c5271ec/ Yf"
type textarea "x"
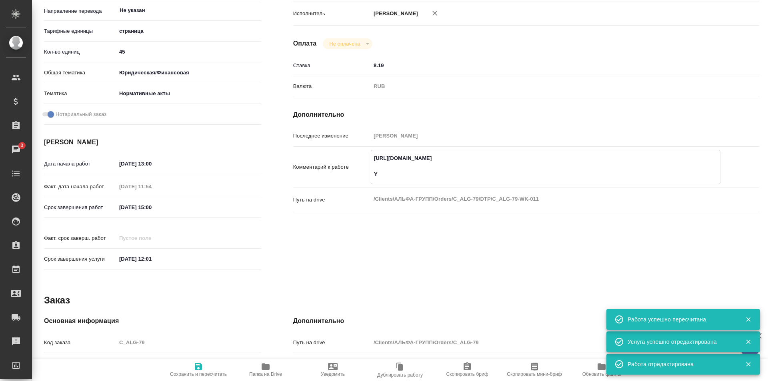
type textarea "x"
type textarea "https://tera.awatera.com/Work/68e4e09210c7a8bb7c5271ec/ Yf"
type textarea "x"
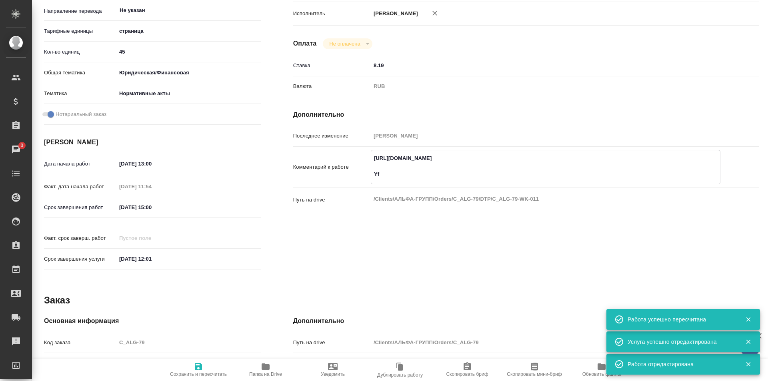
type textarea "x"
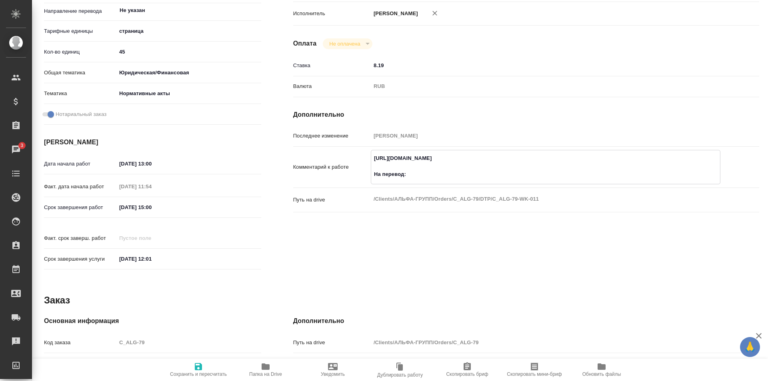
paste textarea "https://drive.awatera.com/f/10620598"
click at [197, 364] on icon "button" at bounding box center [199, 367] width 10 height 10
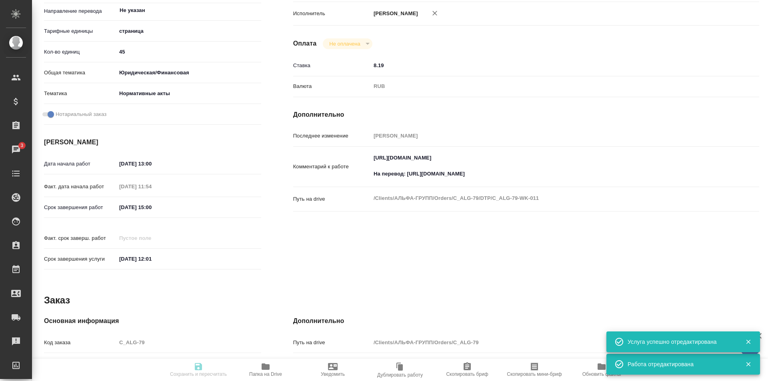
scroll to position [0, 0]
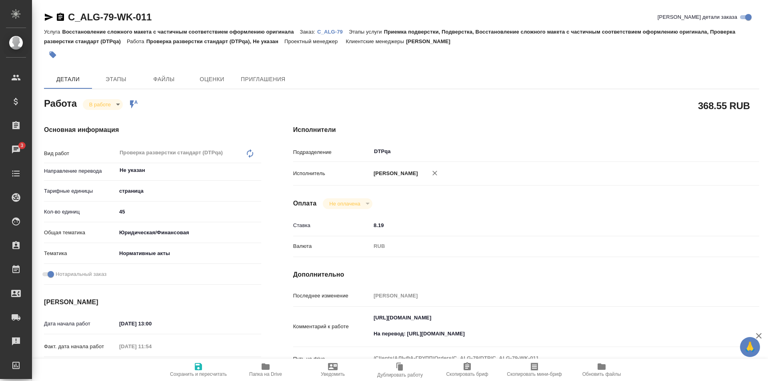
click at [106, 105] on body "🙏 .cls-1 fill:#fff; AWATERA Ismagilova Diana Клиенты Спецификации Заказы 3 Чаты…" at bounding box center [384, 190] width 768 height 381
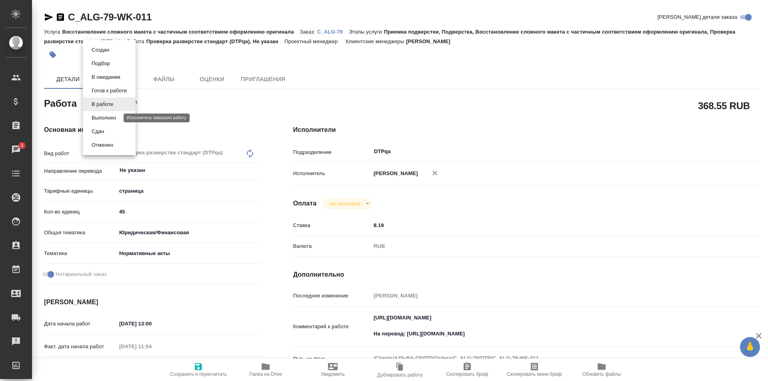
click at [108, 120] on button "Выполнен" at bounding box center [103, 118] width 29 height 9
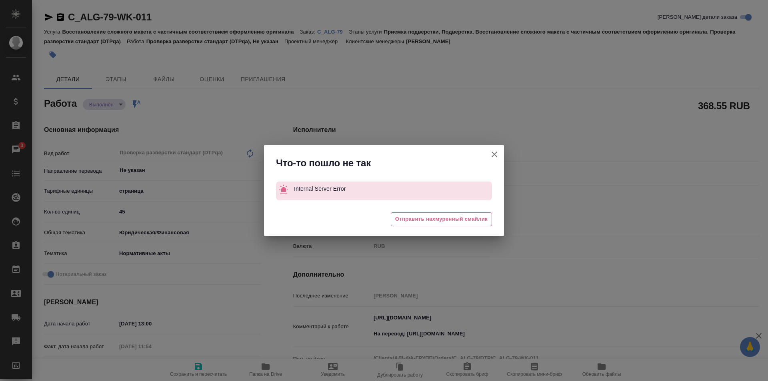
click at [496, 153] on icon "button" at bounding box center [495, 155] width 6 height 6
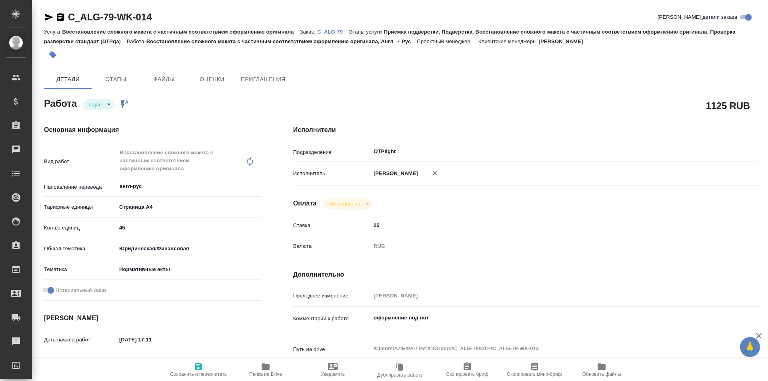
type textarea "x"
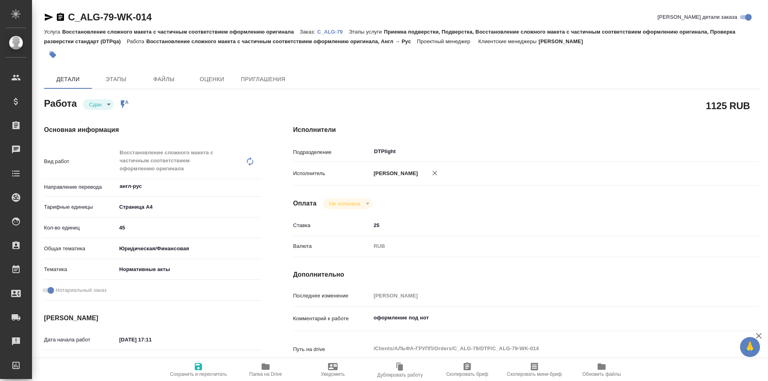
type textarea "x"
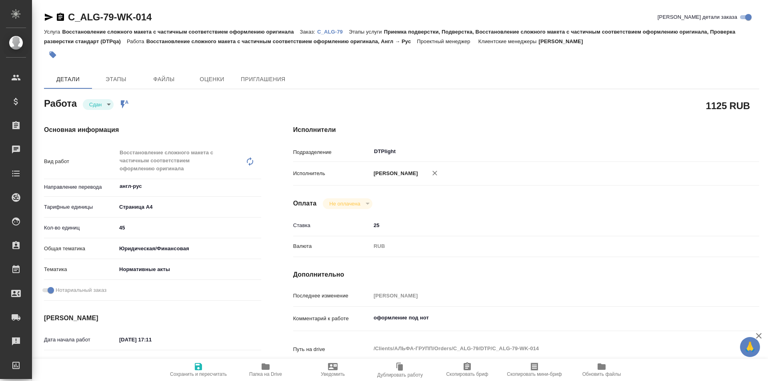
type textarea "x"
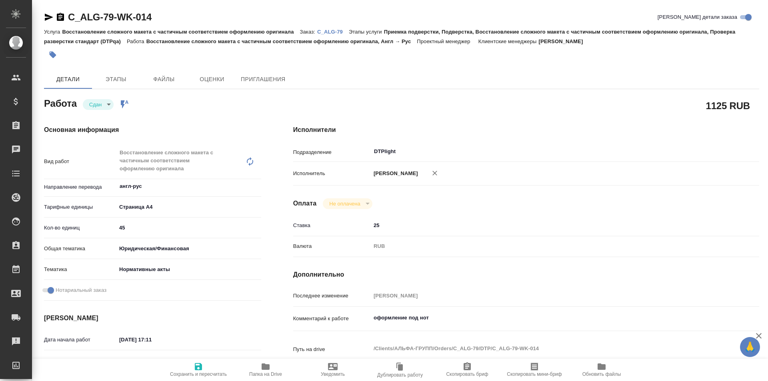
type textarea "x"
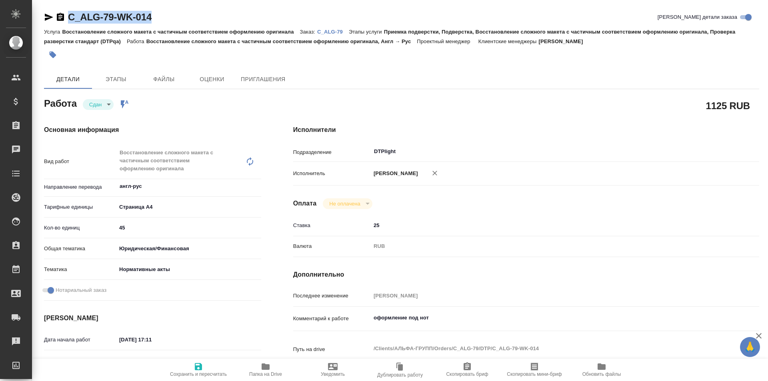
drag, startPoint x: 174, startPoint y: 11, endPoint x: 64, endPoint y: 15, distance: 109.6
click at [62, 16] on div "C_ALG-79-WK-014 Кратко детали заказа" at bounding box center [401, 17] width 715 height 13
type textarea "x"
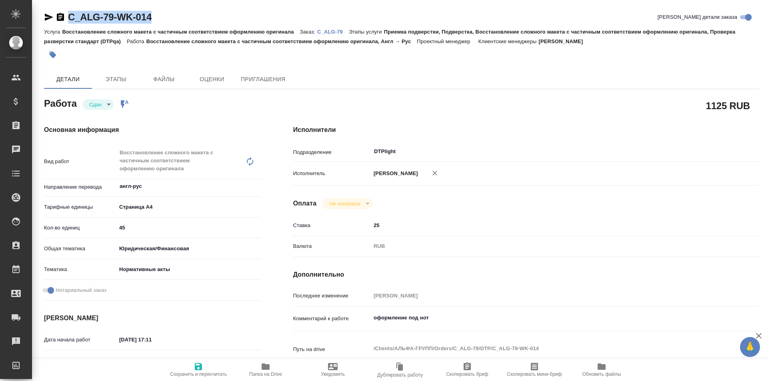
type textarea "x"
copy link "C_ALG-79-WK-014"
type textarea "x"
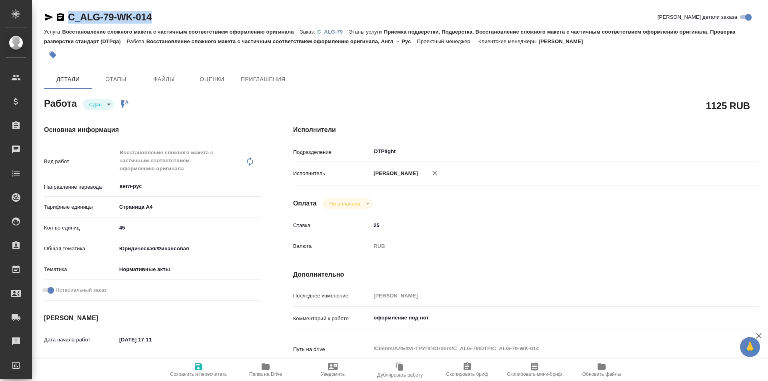
type textarea "x"
click at [264, 371] on icon "button" at bounding box center [266, 367] width 10 height 10
click at [336, 31] on p "C_ALG-79" at bounding box center [333, 32] width 32 height 6
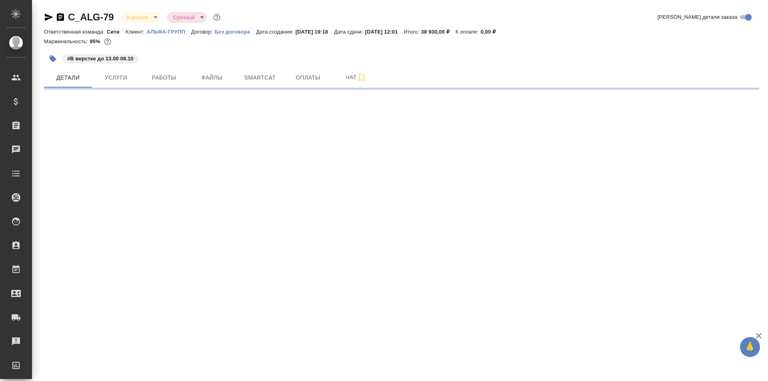
select select "RU"
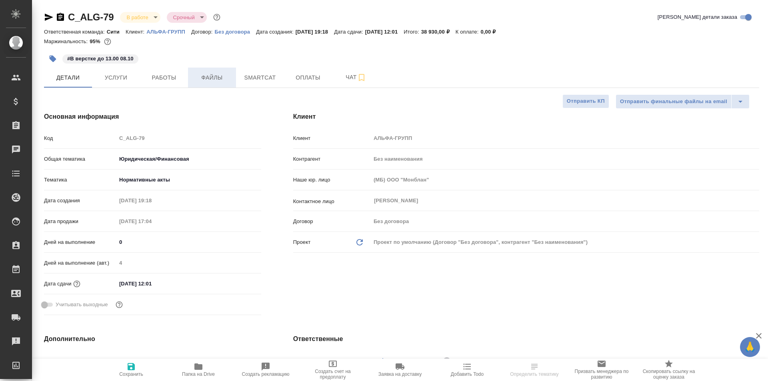
type textarea "x"
click at [166, 78] on span "Работы" at bounding box center [164, 78] width 38 height 10
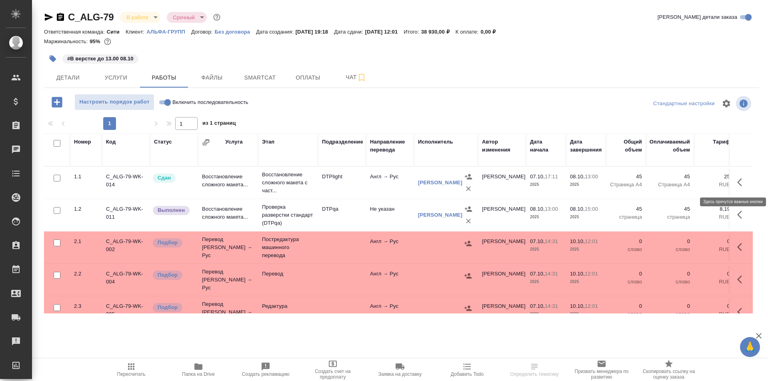
click at [737, 181] on icon "button" at bounding box center [742, 183] width 10 height 10
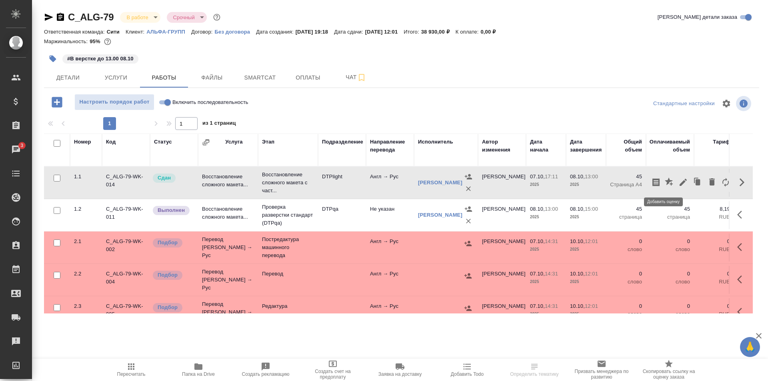
click at [665, 180] on icon "button" at bounding box center [669, 182] width 8 height 8
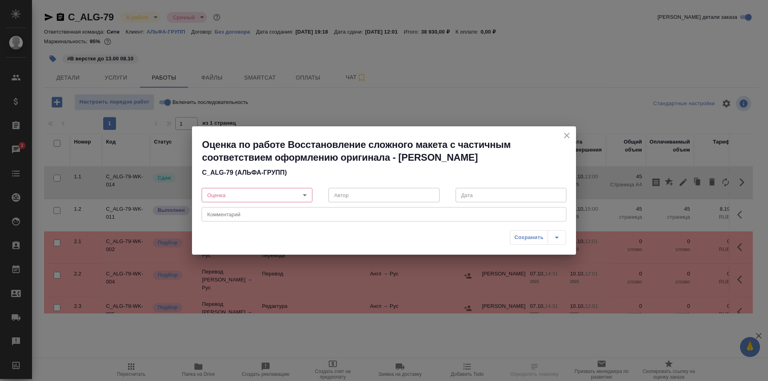
click at [278, 193] on body "🙏 .cls-1 fill:#fff; AWATERA Ismagilova Diana Клиенты Спецификации Заказы 3 Чаты…" at bounding box center [384, 190] width 768 height 381
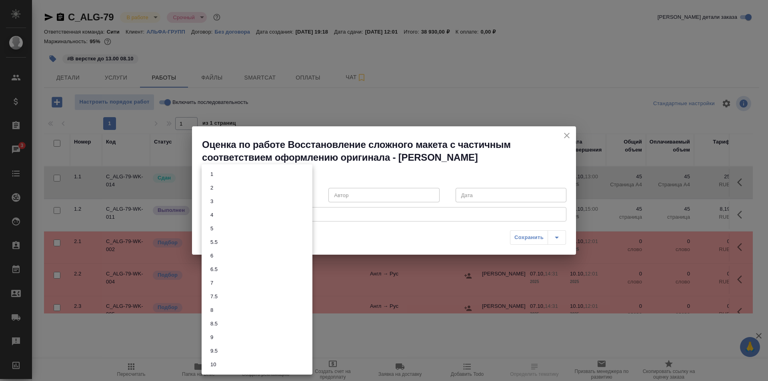
click at [224, 295] on li "7.5" at bounding box center [257, 297] width 111 height 14
type input "7.5"
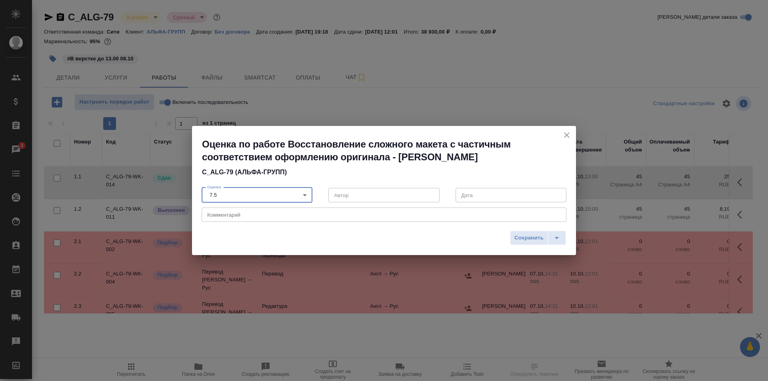
click at [233, 215] on textarea at bounding box center [384, 215] width 354 height 6
type textarea "Б"
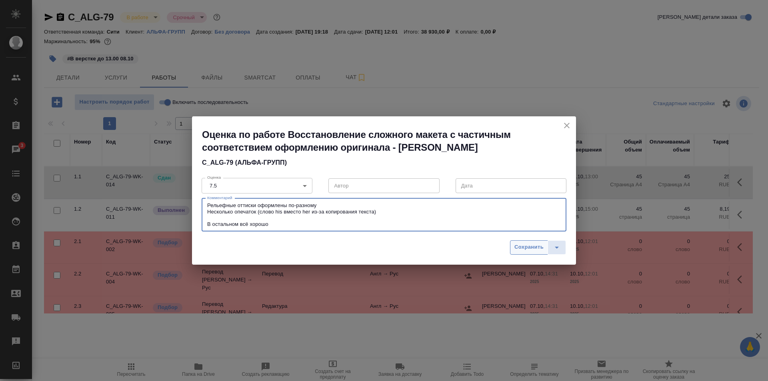
type textarea "Рельефные оттиски оформлены по-разному Несколько опечаток (слово his вместо her…"
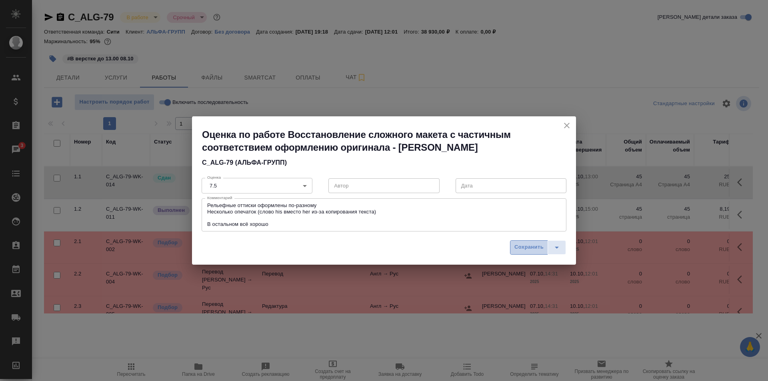
click at [522, 247] on span "Сохранить" at bounding box center [528, 247] width 29 height 9
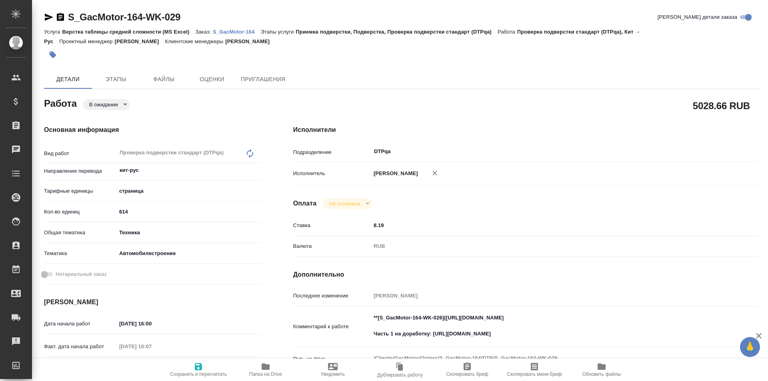
type textarea "x"
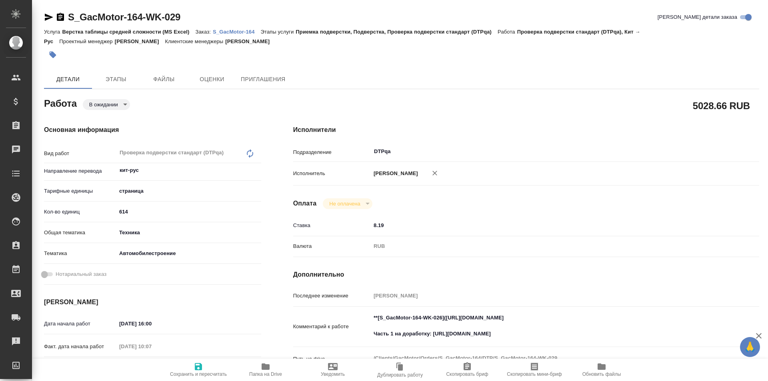
type textarea "x"
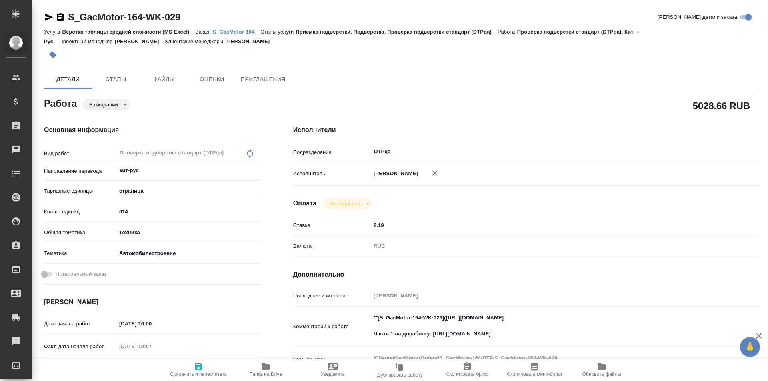
type textarea "x"
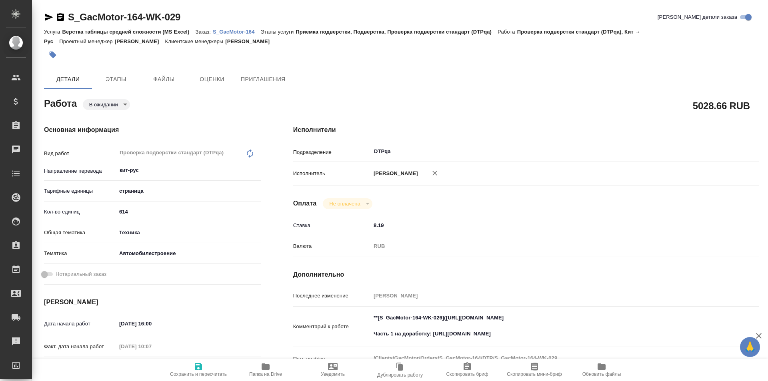
type textarea "x"
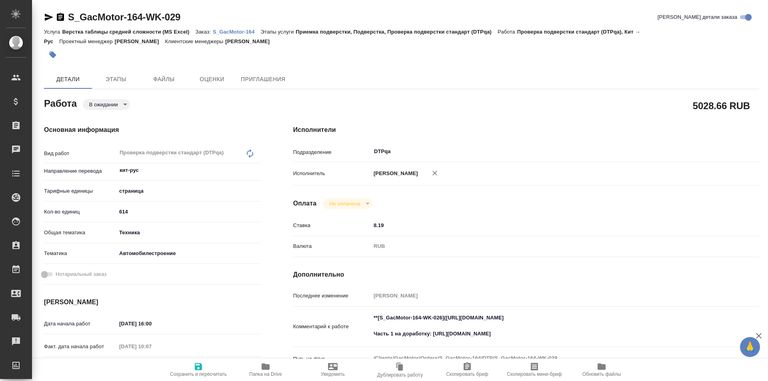
type textarea "x"
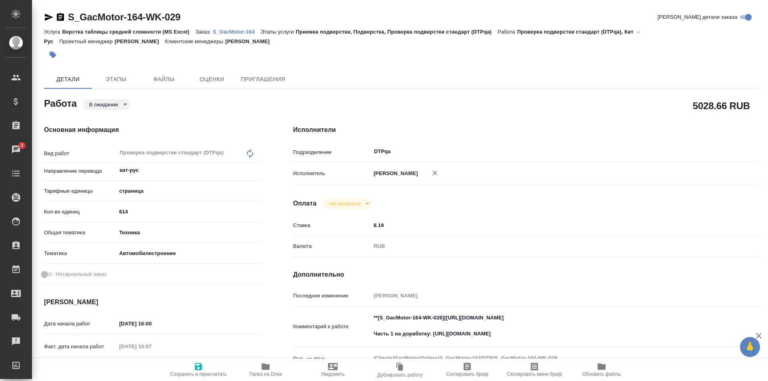
click at [110, 101] on body "🙏 .cls-1 fill:#fff; AWATERA Ismagilova [PERSON_NAME] Спецификации Заказы 3 Чаты…" at bounding box center [384, 190] width 768 height 381
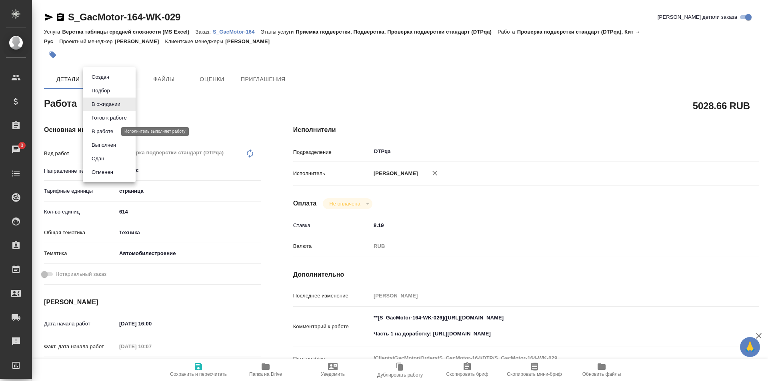
click at [110, 130] on button "В работе" at bounding box center [102, 131] width 26 height 9
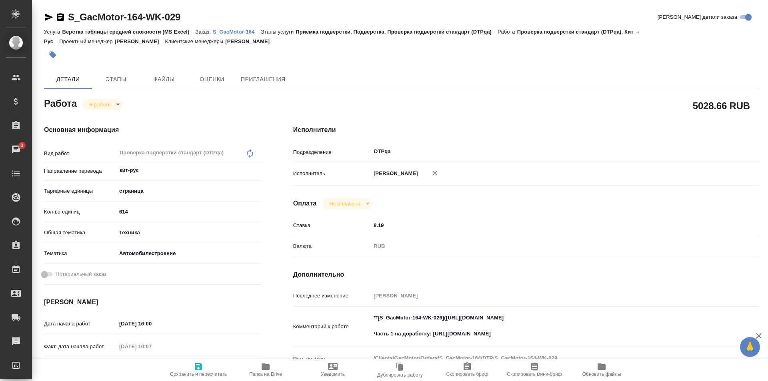
type textarea "x"
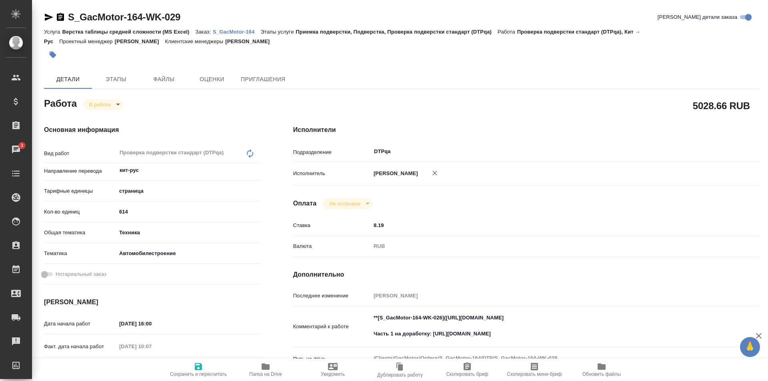
type textarea "x"
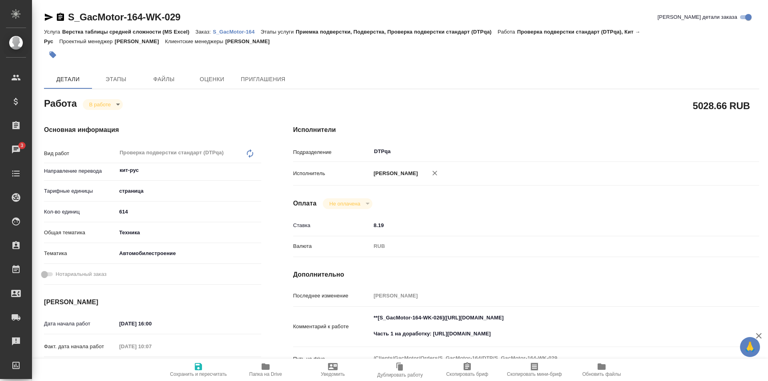
type textarea "x"
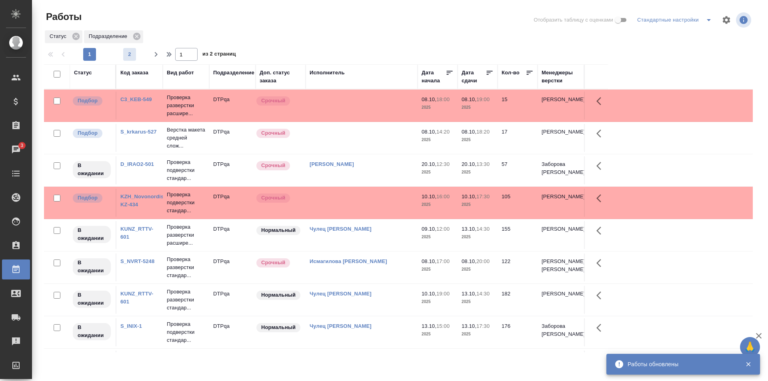
click at [129, 52] on span "2" at bounding box center [129, 54] width 13 height 8
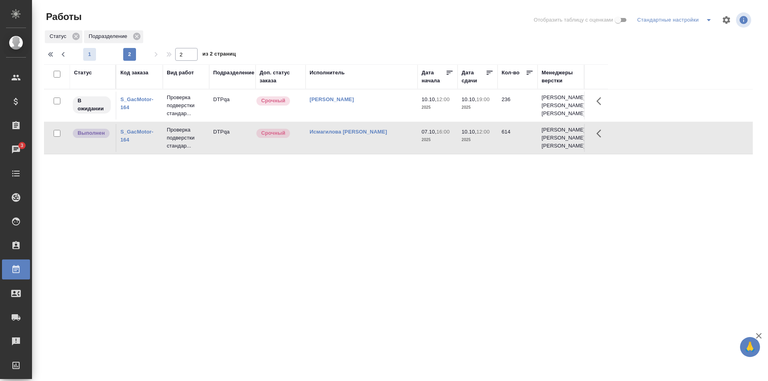
click at [92, 56] on span "1" at bounding box center [89, 54] width 13 height 8
type input "1"
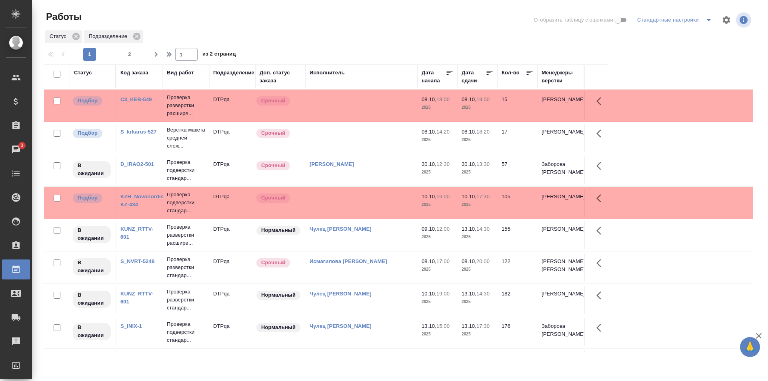
click at [370, 140] on td at bounding box center [362, 138] width 112 height 28
click at [369, 140] on td at bounding box center [362, 138] width 112 height 28
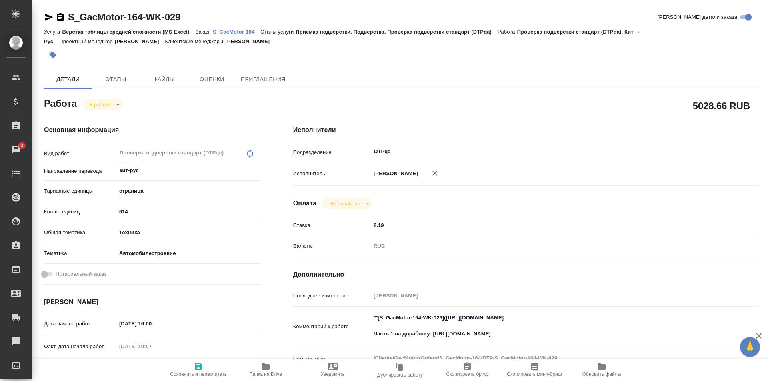
click at [260, 373] on span "Папка на Drive" at bounding box center [265, 375] width 33 height 6
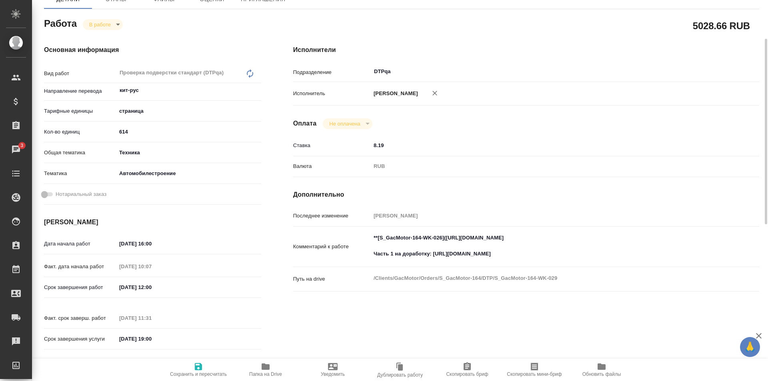
drag, startPoint x: 531, startPoint y: 252, endPoint x: 544, endPoint y: 256, distance: 13.5
click at [532, 252] on textarea "**[S_GacMotor-164-WK-026](https://tera.awatera.com/Work/68a88e809baf6552503115b…" at bounding box center [546, 246] width 350 height 30
paste textarea "https://drive.awatera.com/f/10629201"
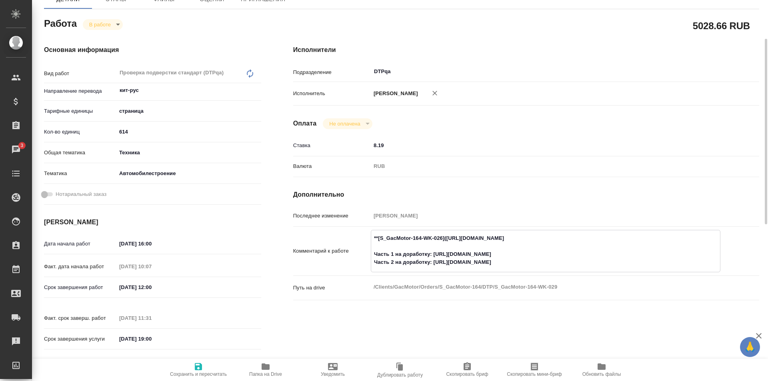
type textarea "**[S_GacMotor-164-WK-026](https://tera.awatera.com/Work/68a88e809baf6552503115b…"
click at [202, 370] on icon "button" at bounding box center [199, 367] width 10 height 10
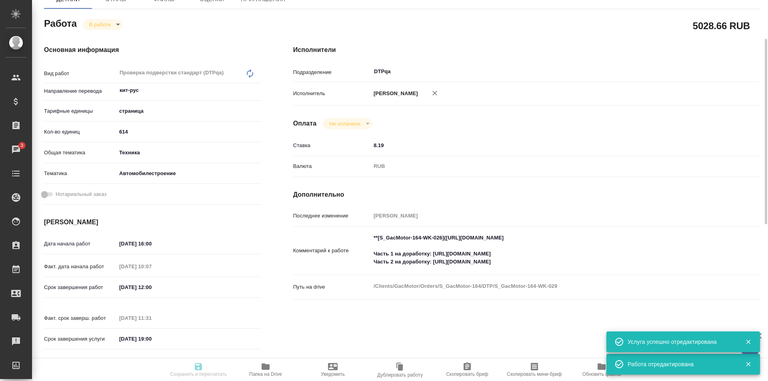
type input "inProgress"
type input "кит-рус"
type input "5a8b1489cc6b4906c91bfdb2"
type input "614"
type input "tech"
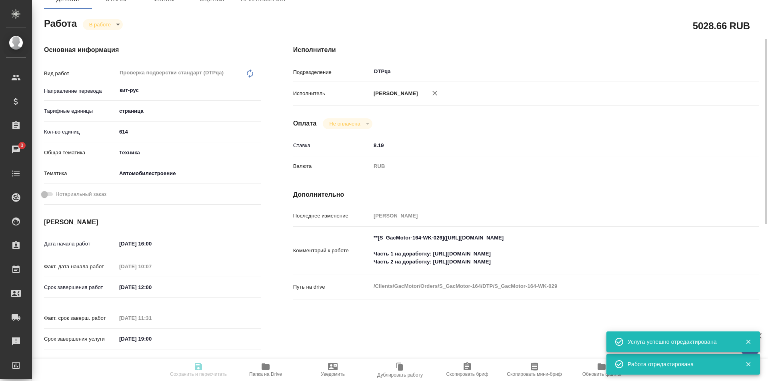
type input "5f647204b73bc97568ca66a7"
type input "07.10.2025 16:00"
type input "08.10.2025 10:07"
type input "10.10.2025 12:00"
type input "08.10.2025 11:31"
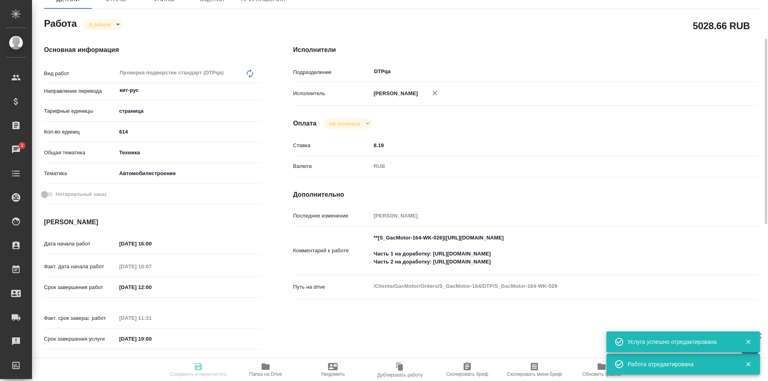
type input "13.10.2025 19:00"
type input "DTPqa"
type input "notPayed"
type input "8.19"
type input "RUB"
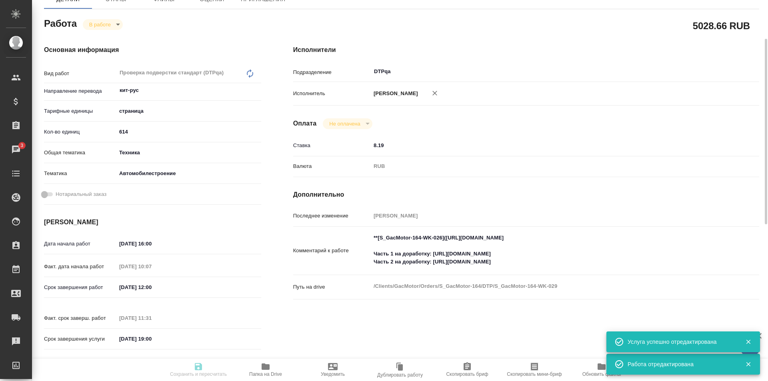
type input "[PERSON_NAME]"
type input "S_GacMotor-164"
type input "Верстка таблицы средней сложности (MS Excel)"
type input "Приемка подверстки, Подверстка, Проверка подверстки стандарт (DTPqa)"
type input "Усманова Ольга"
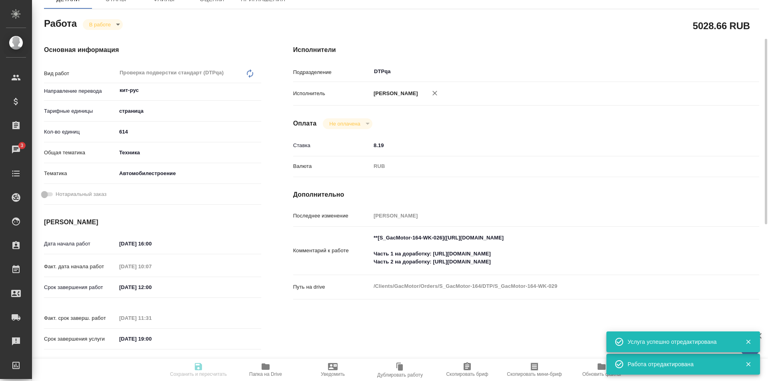
type input "[PERSON_NAME], [PERSON_NAME]"
type input "/Clients/GacMotor/Orders/S_GacMotor-164"
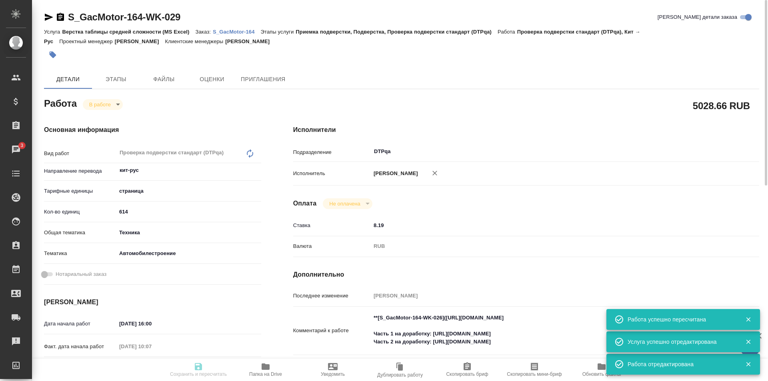
type input "inProgress"
type input "кит-рус"
type input "5a8b1489cc6b4906c91bfdb2"
type input "614"
type input "tech"
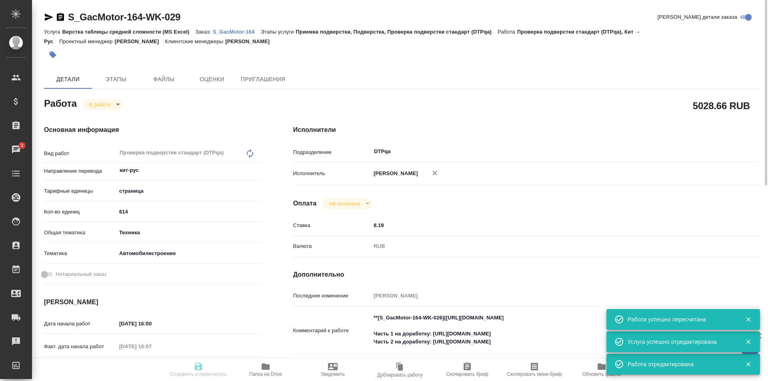
type input "5f647204b73bc97568ca66a7"
type input "07.10.2025 16:00"
type input "08.10.2025 10:07"
type input "10.10.2025 12:00"
type input "08.10.2025 11:31"
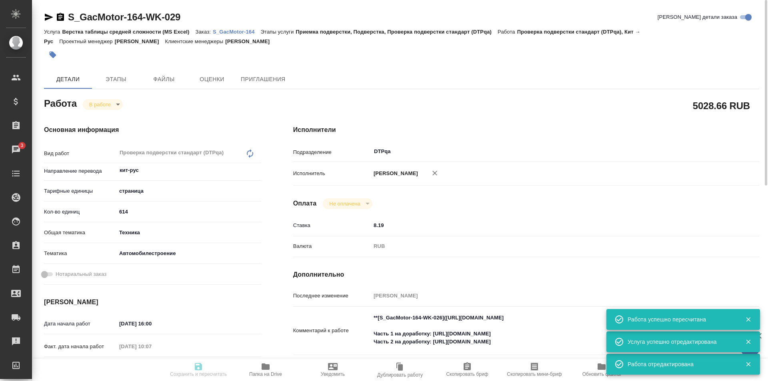
type input "13.10.2025 19:00"
type input "DTPqa"
type input "notPayed"
type input "8.19"
type input "RUB"
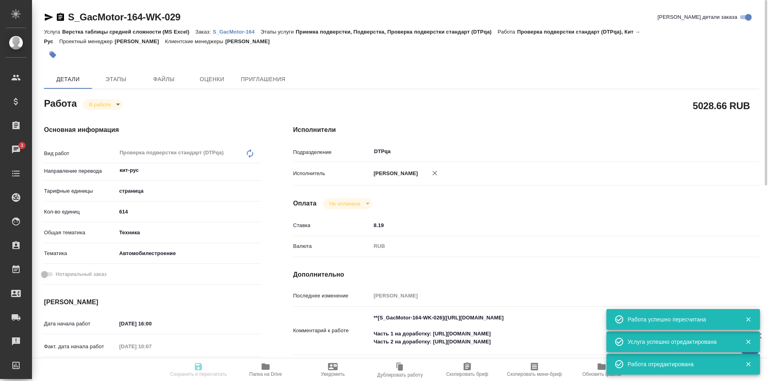
type input "Исмагилова [PERSON_NAME]"
type input "S_GacMotor-164"
type input "Верстка таблицы средней сложности (MS Excel)"
type input "Приемка подверстки, Подверстка, Проверка подверстки стандарт (DTPqa)"
type input "Усманова Ольга"
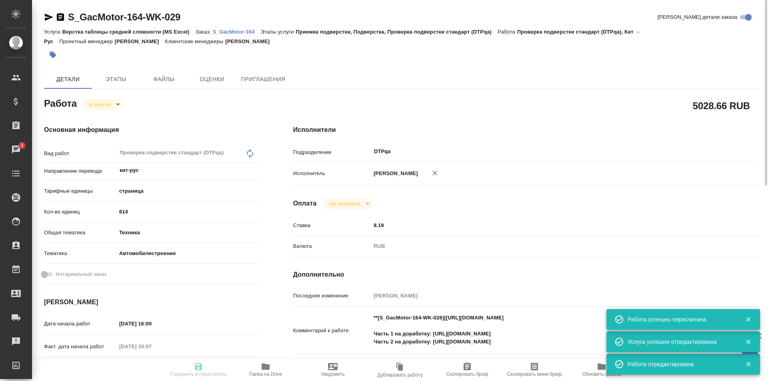
type input "[PERSON_NAME], [PERSON_NAME] [PERSON_NAME]"
type input "/Clients/GacMotor/Orders/S_GacMotor-164"
click at [112, 105] on body "🙏 .cls-1 fill:#fff; AWATERA Ismagilova Diana Клиенты Спецификации Заказы 3 Чаты…" at bounding box center [384, 190] width 768 height 381
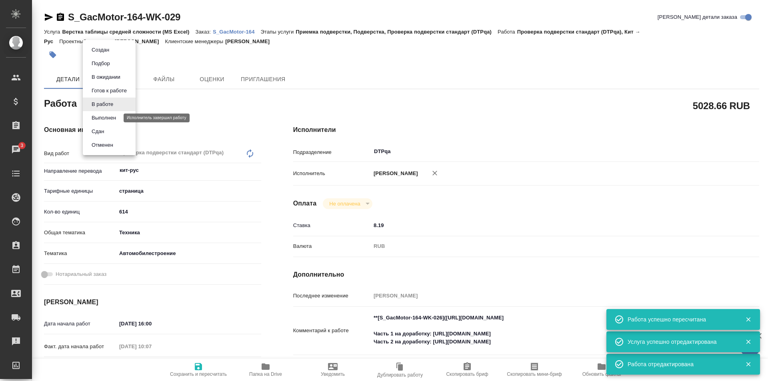
click at [107, 117] on button "Выполнен" at bounding box center [103, 118] width 29 height 9
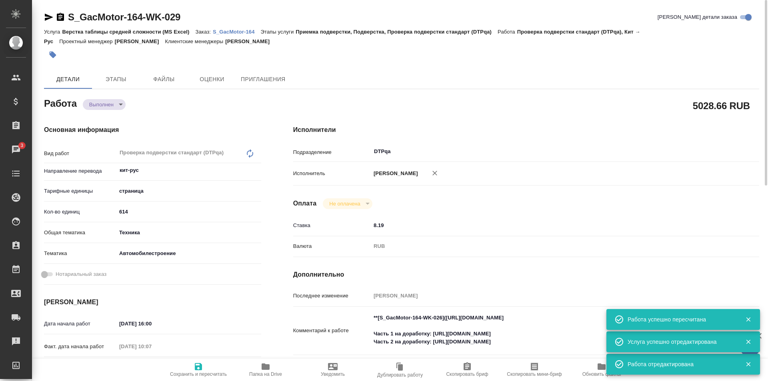
type textarea "x"
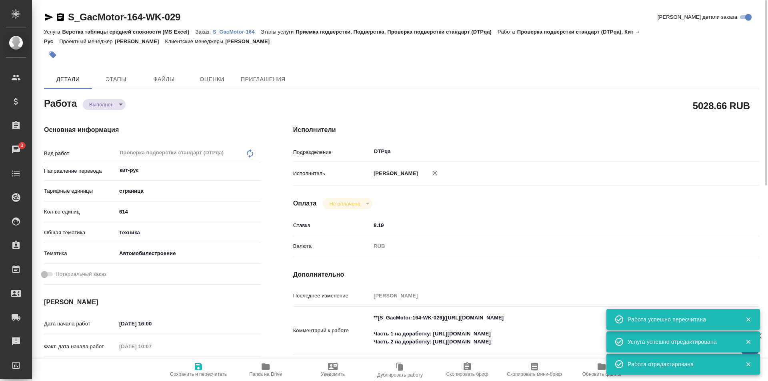
type textarea "x"
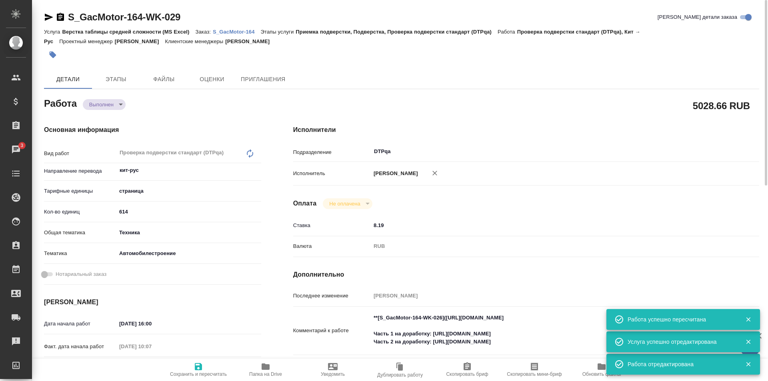
type textarea "x"
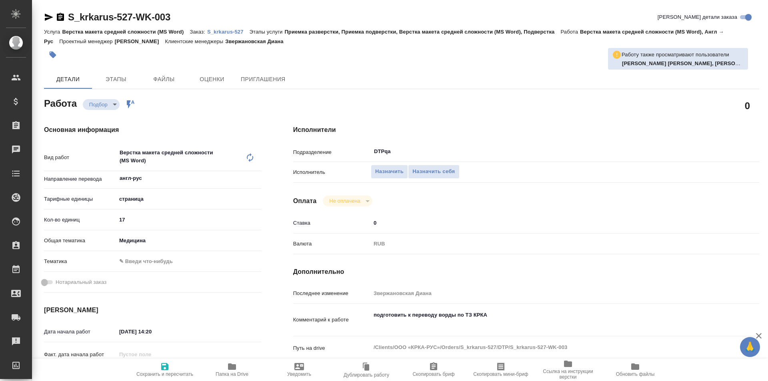
type textarea "x"
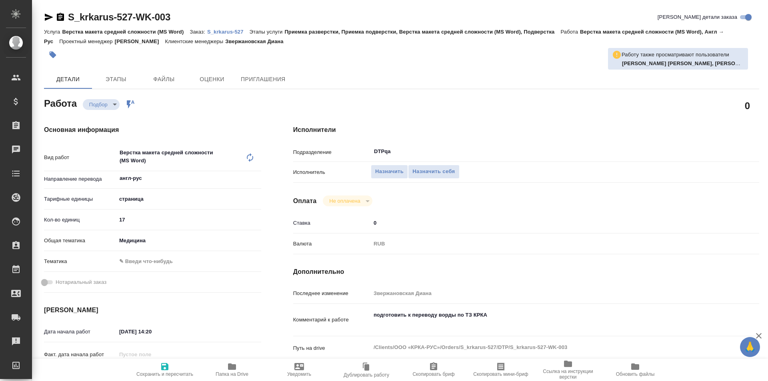
type textarea "x"
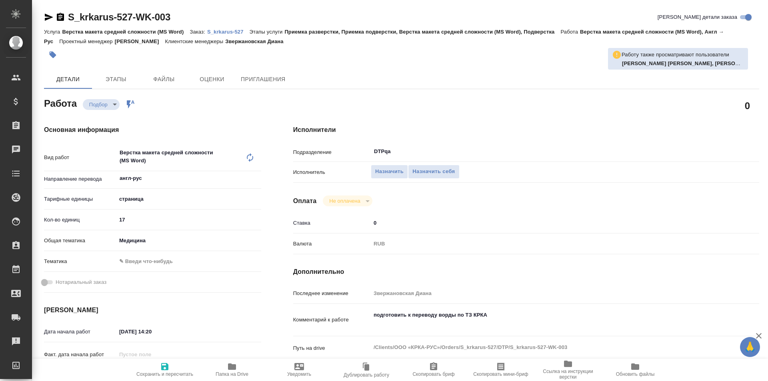
type textarea "x"
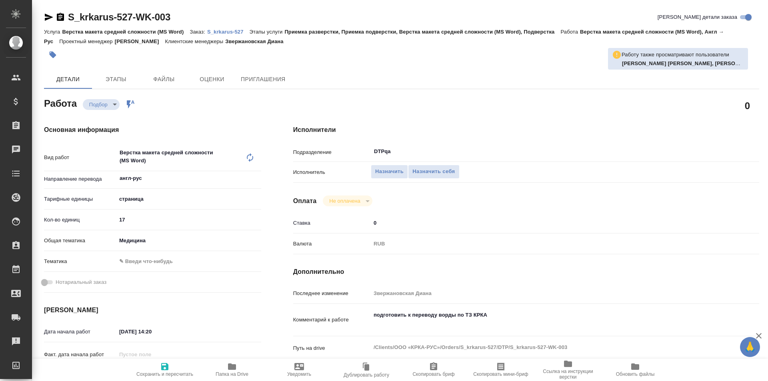
type textarea "x"
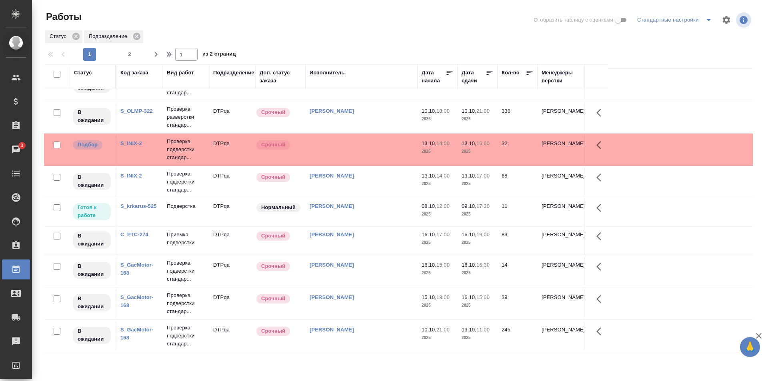
scroll to position [535, 0]
